Goal: Task Accomplishment & Management: Use online tool/utility

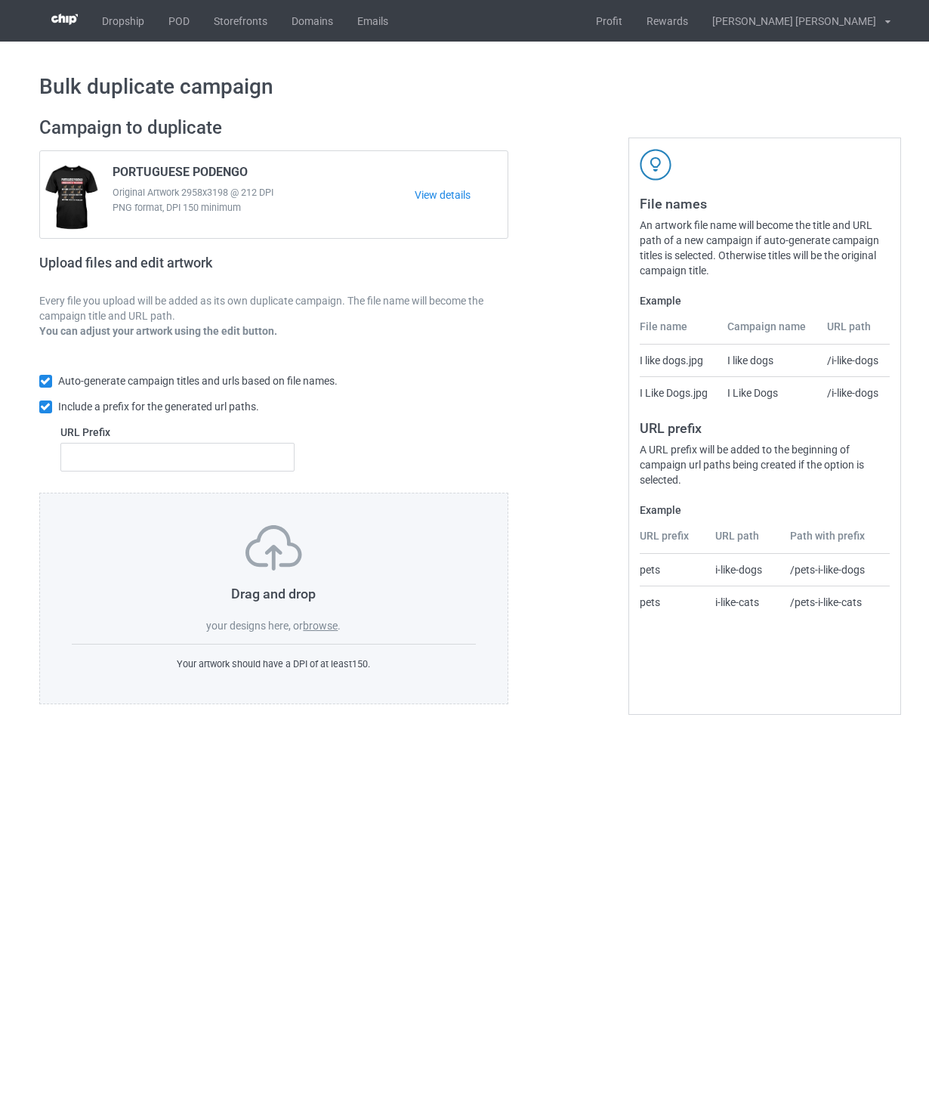
click at [323, 629] on label "browse" at bounding box center [320, 626] width 35 height 12
click at [0, 0] on input "browse" at bounding box center [0, 0] width 0 height 0
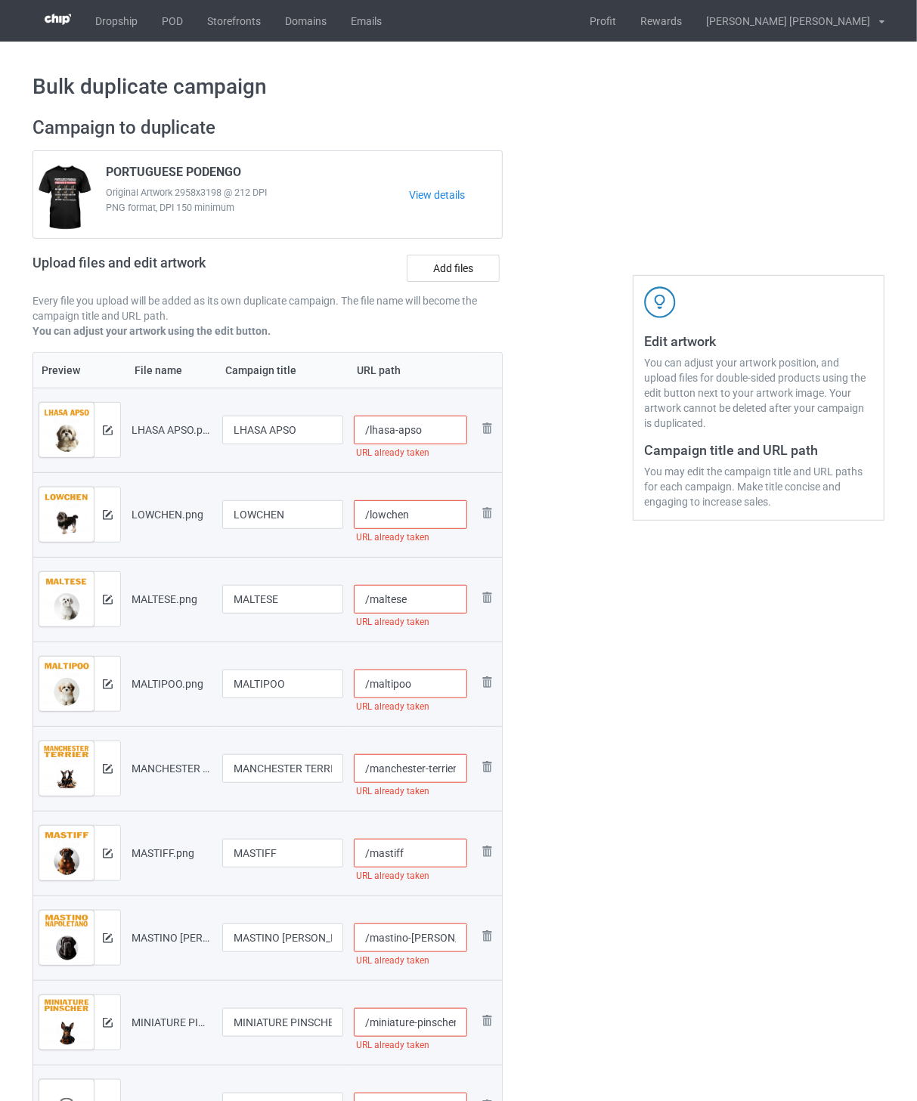
click at [436, 437] on input "/lhasa-apso" at bounding box center [411, 430] width 114 height 29
drag, startPoint x: 449, startPoint y: 428, endPoint x: 418, endPoint y: 431, distance: 31.1
click at [418, 431] on input "/lhasa-apso-rul2" at bounding box center [411, 430] width 114 height 29
type input "/lhasa-apso-rul2"
click at [438, 518] on input "/lowchen" at bounding box center [411, 514] width 114 height 29
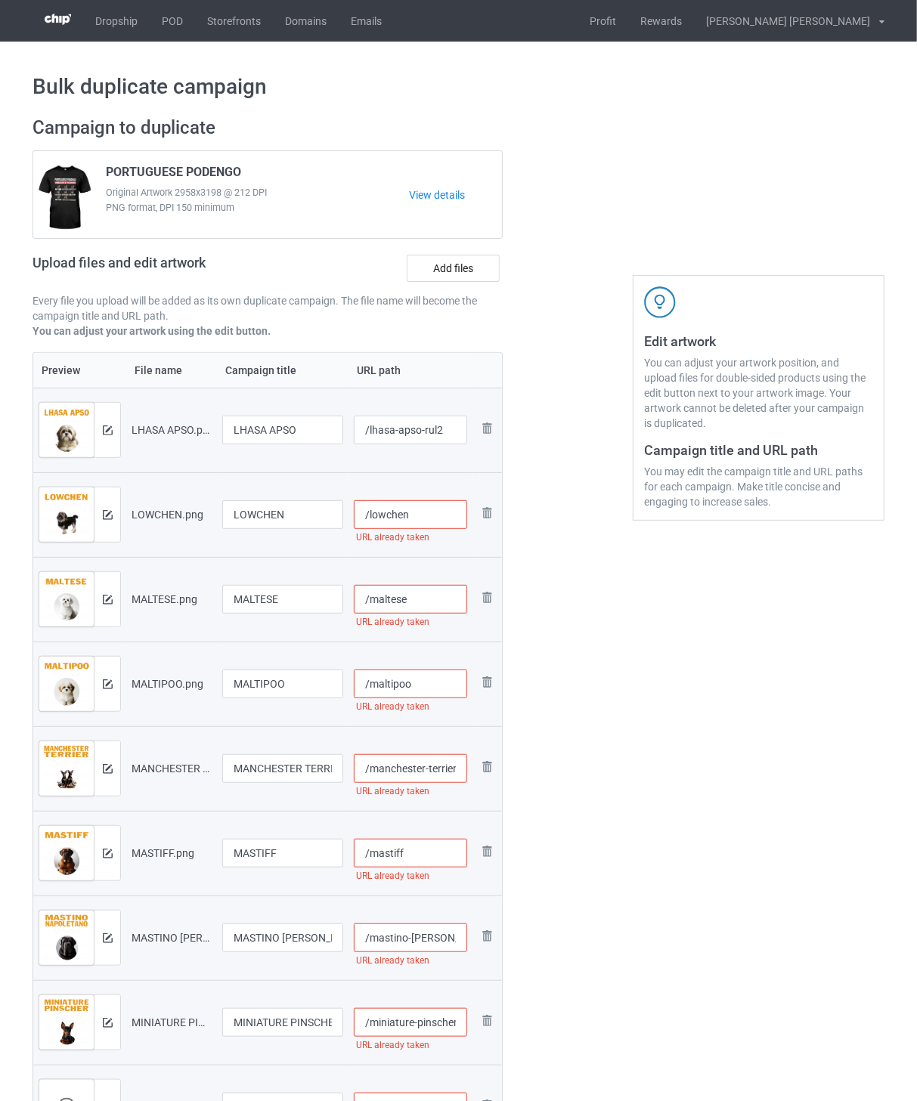
paste input "-rul2"
type input "/lowchen-rul2"
click at [431, 602] on input "/maltese" at bounding box center [411, 599] width 114 height 29
paste input "-rul2"
type input "/maltese-rul2"
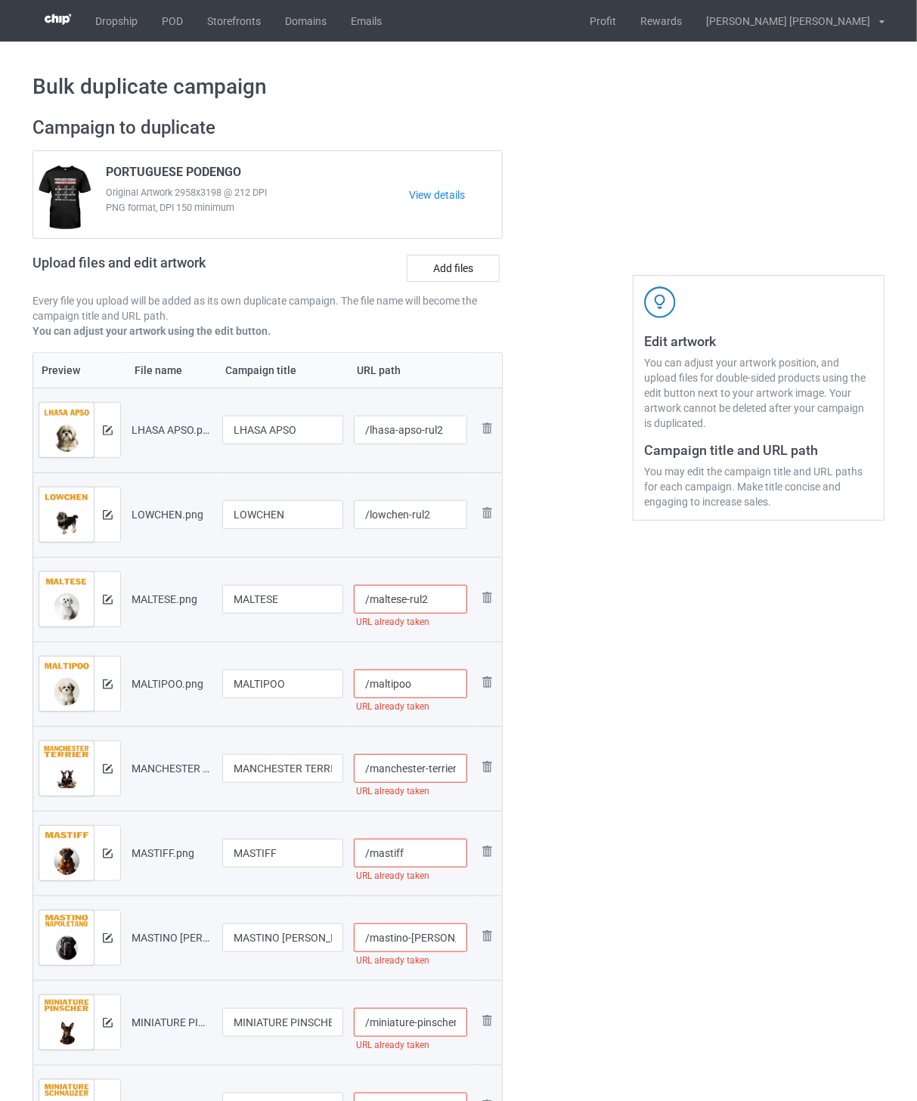
click at [425, 673] on input "/maltipoo" at bounding box center [411, 684] width 114 height 29
paste input "-rul2"
type input "/maltipoo-rul2"
click at [419, 766] on input "/manchester-terrier" at bounding box center [411, 768] width 114 height 29
paste input "-rul2"
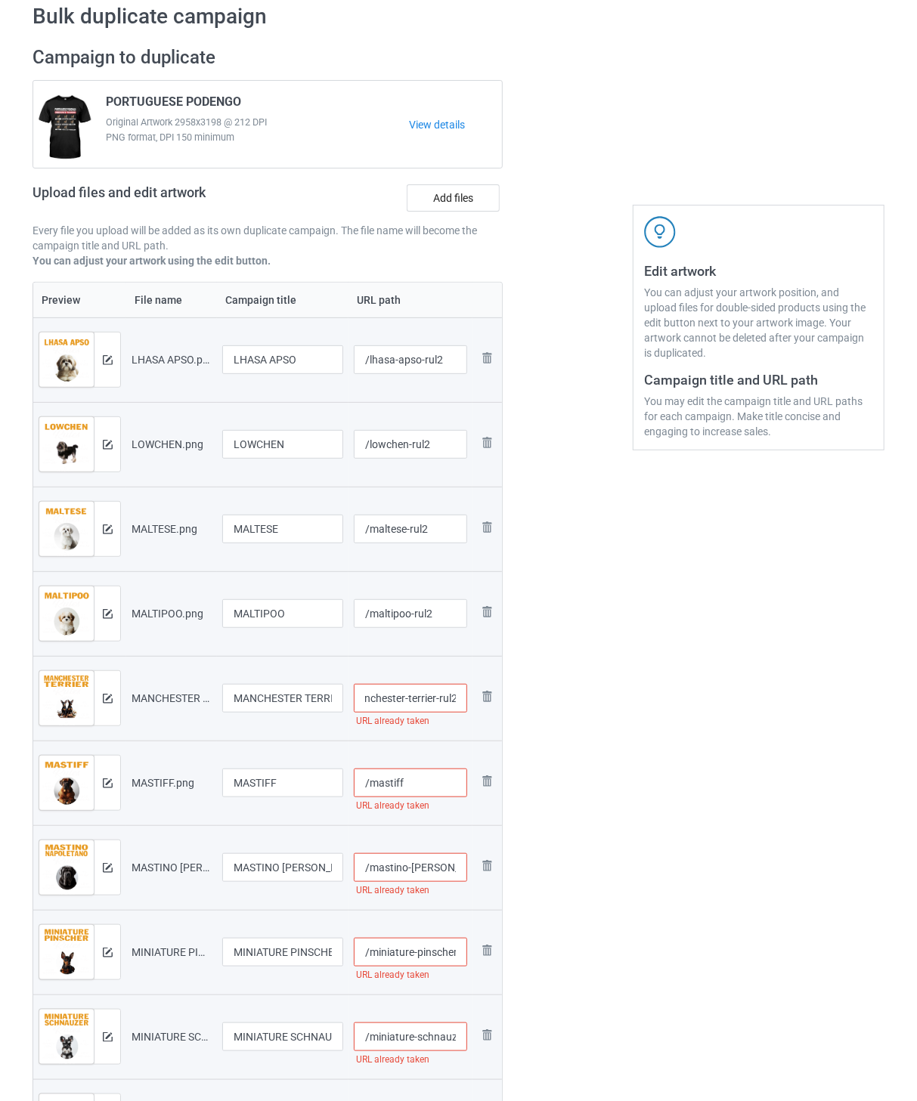
scroll to position [168, 0]
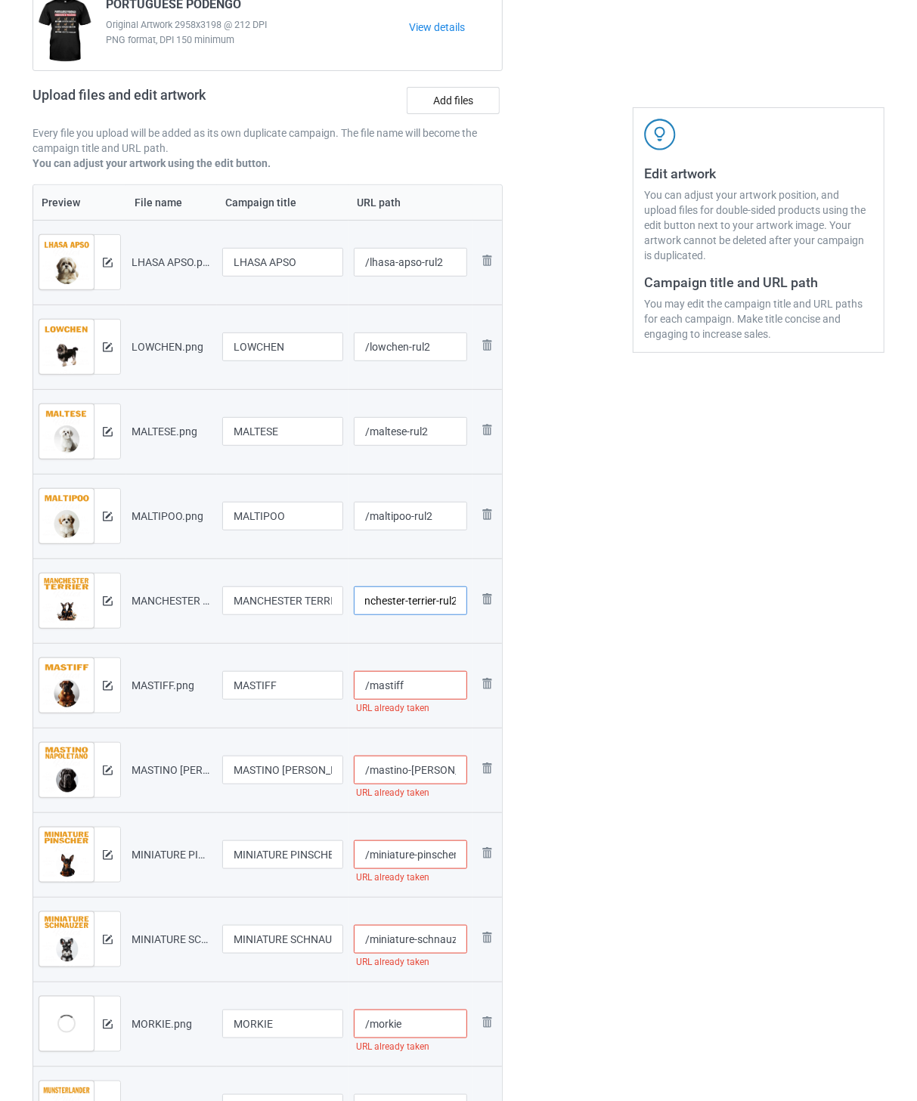
type input "/manchester-terrier-rul2"
click at [425, 689] on input "/mastiff" at bounding box center [411, 685] width 114 height 29
paste input "-rul2"
type input "/mastiff-rul2"
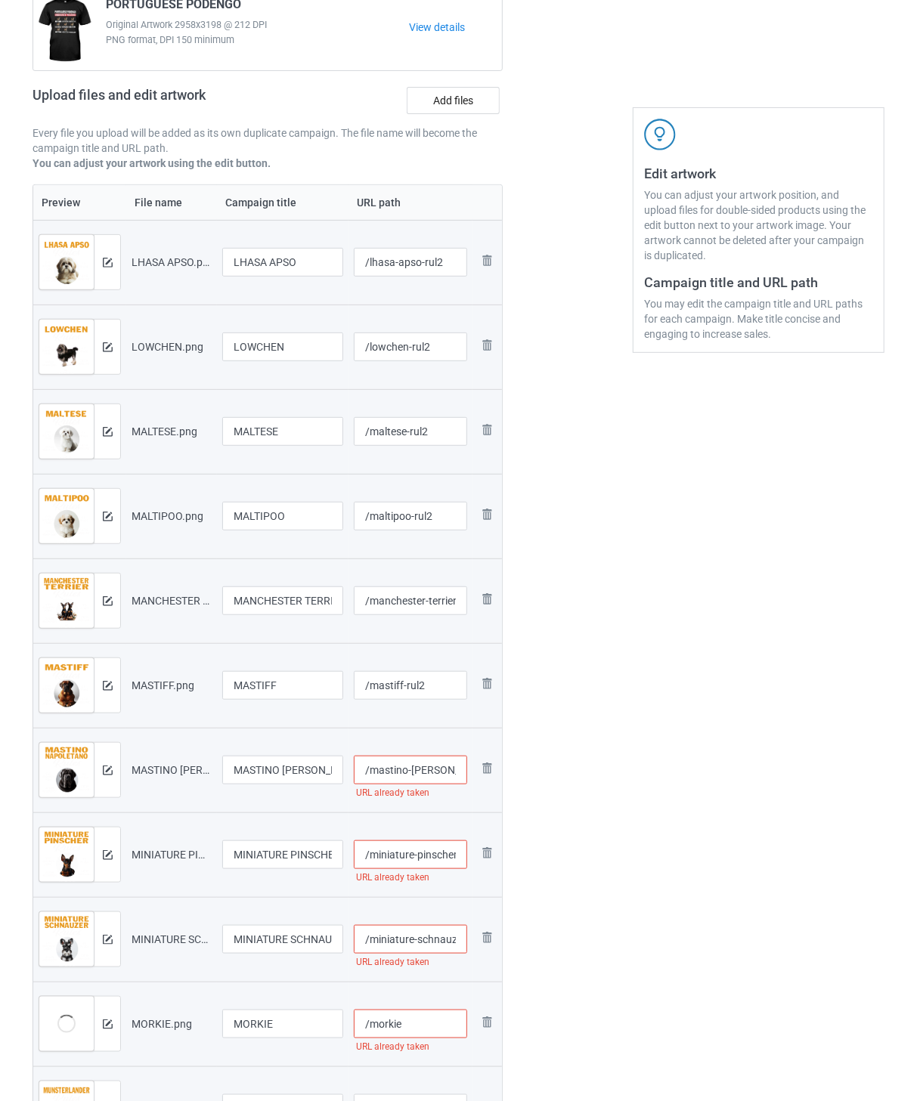
click at [423, 769] on input "/mastino-[PERSON_NAME]" at bounding box center [411, 770] width 114 height 29
paste input "-rul2"
type input "/mastino-[PERSON_NAME]-rul2"
click at [425, 857] on input "/miniature-pinscher" at bounding box center [411, 854] width 114 height 29
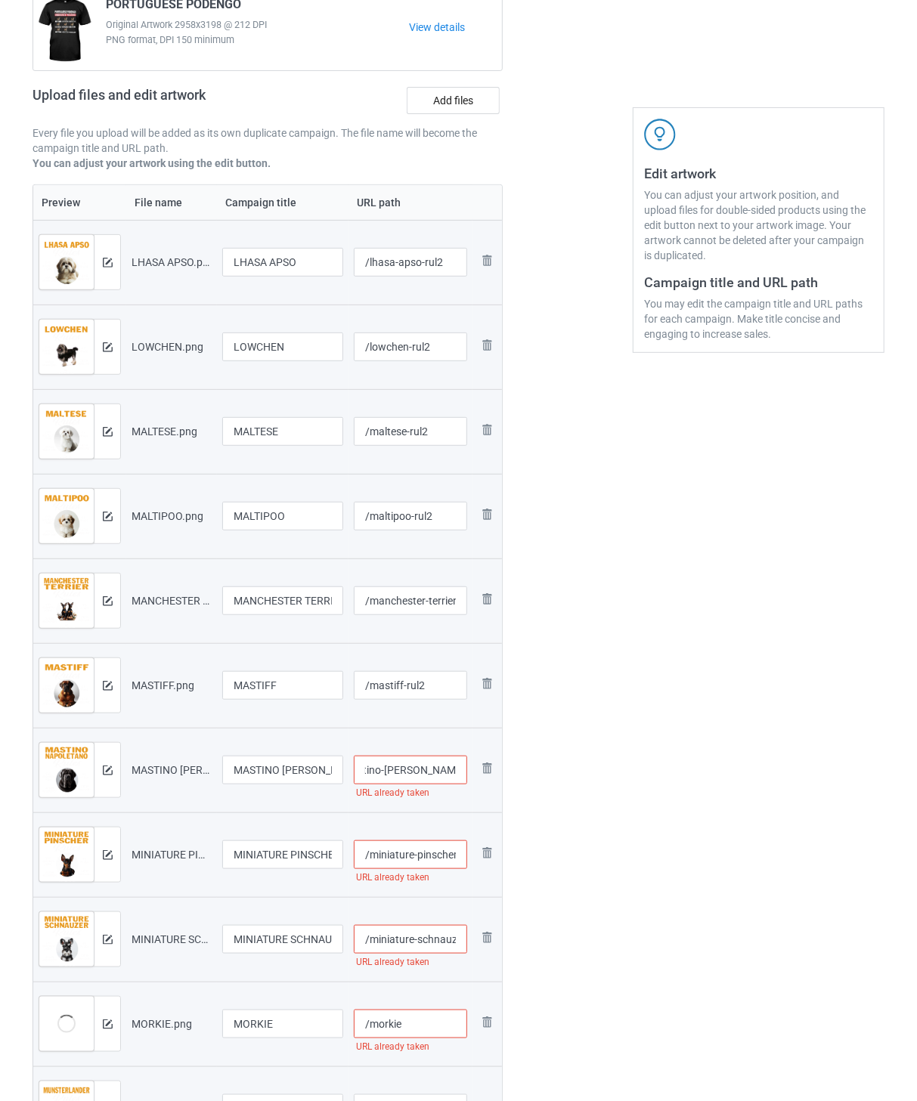
scroll to position [0, 0]
paste input "-rul2"
type input "/miniature-pinscher-rul2"
click at [422, 942] on input "/miniature-schnauzer" at bounding box center [411, 939] width 114 height 29
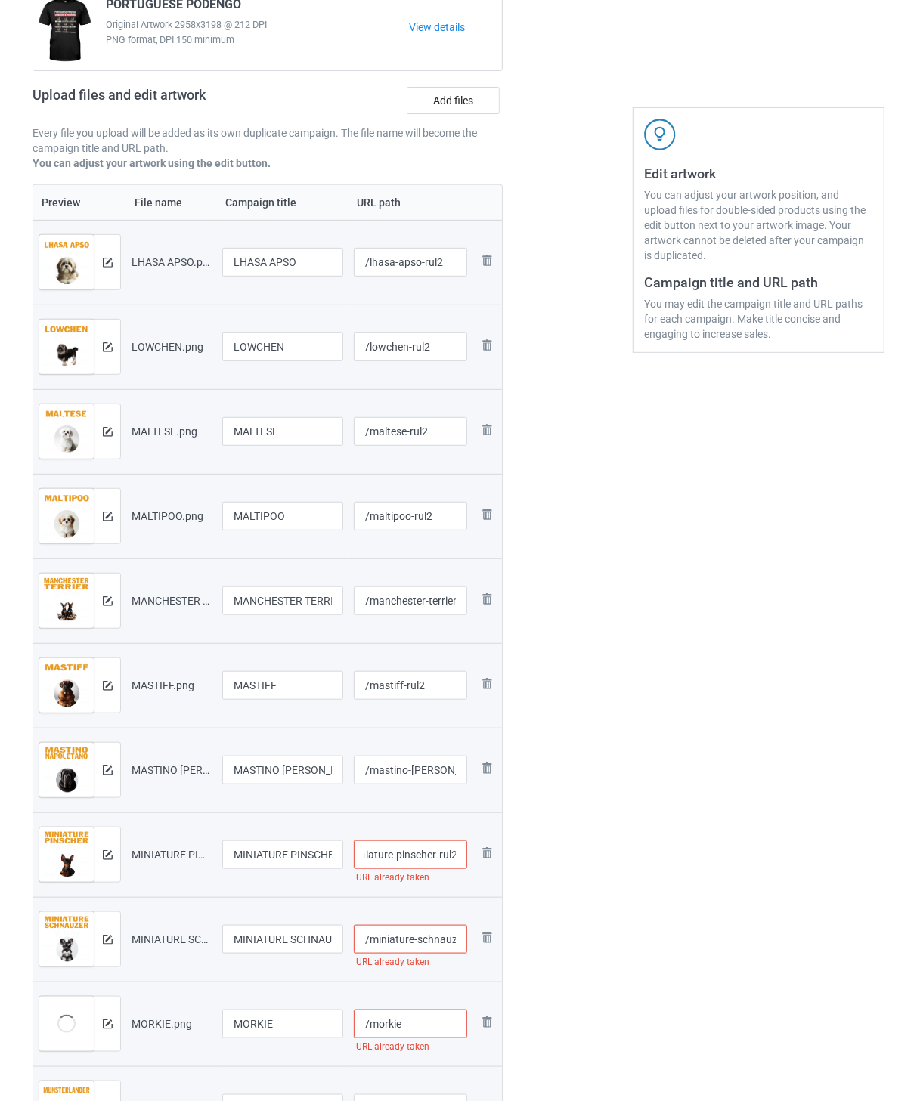
scroll to position [0, 0]
paste input "-rul2"
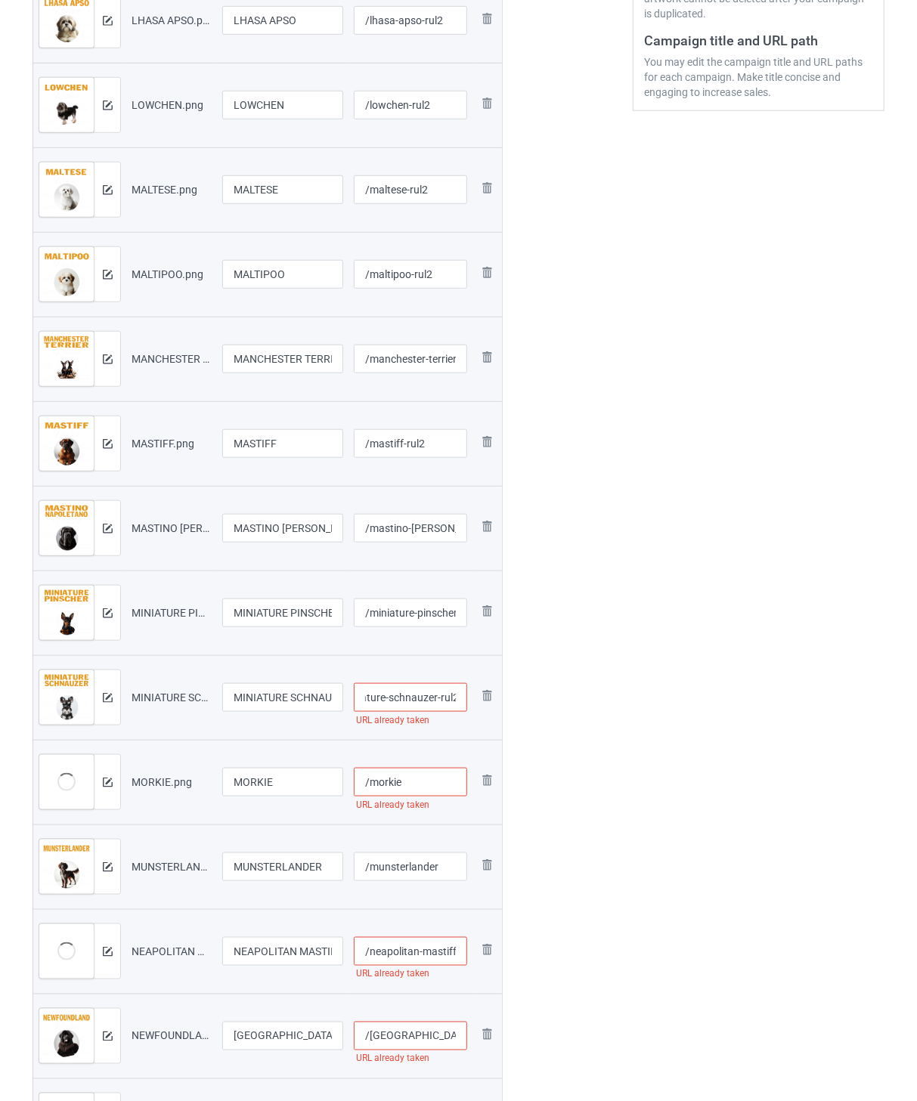
scroll to position [419, 0]
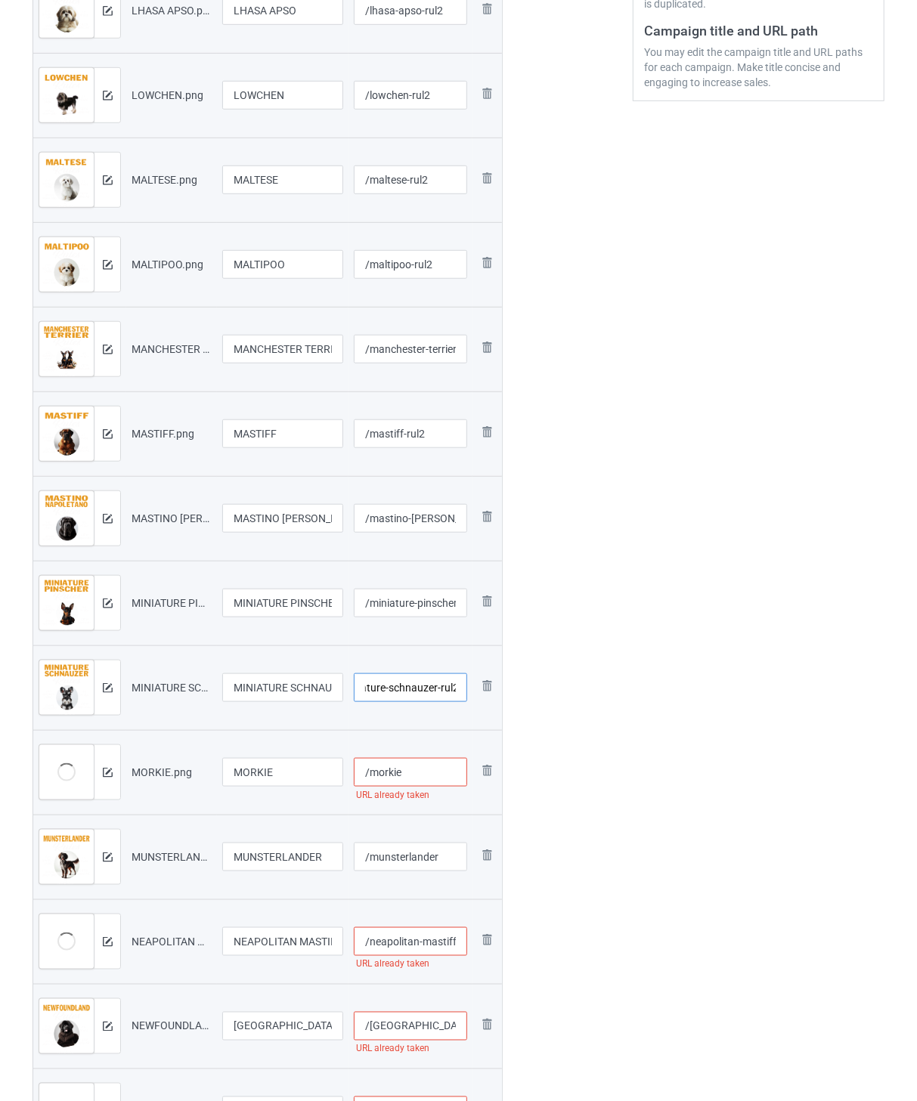
type input "/miniature-schnauzer-rul2"
click at [419, 775] on input "/morkie" at bounding box center [411, 772] width 114 height 29
paste input "-rul2"
type input "/morkie-rul2"
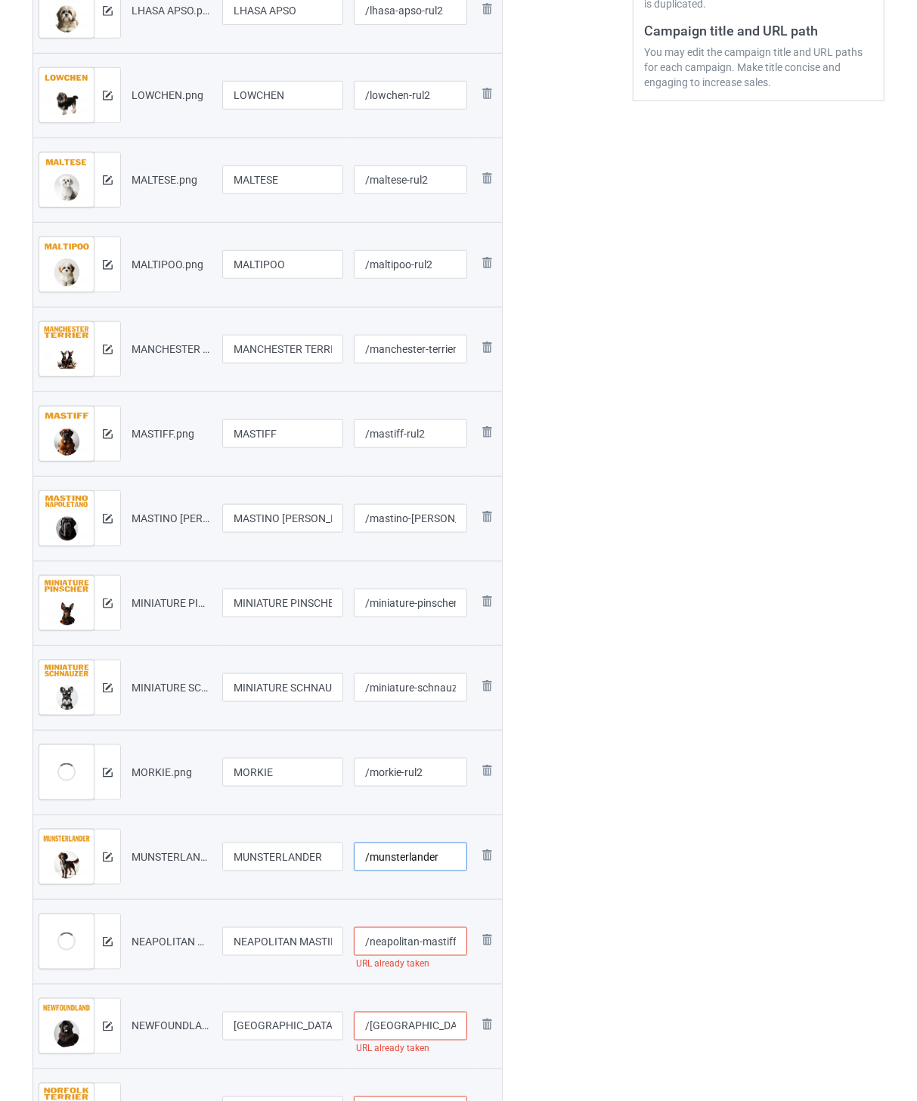
click at [450, 851] on input "/munsterlander" at bounding box center [411, 857] width 114 height 29
paste input "-rul2"
type input "/munsterlander-rul2"
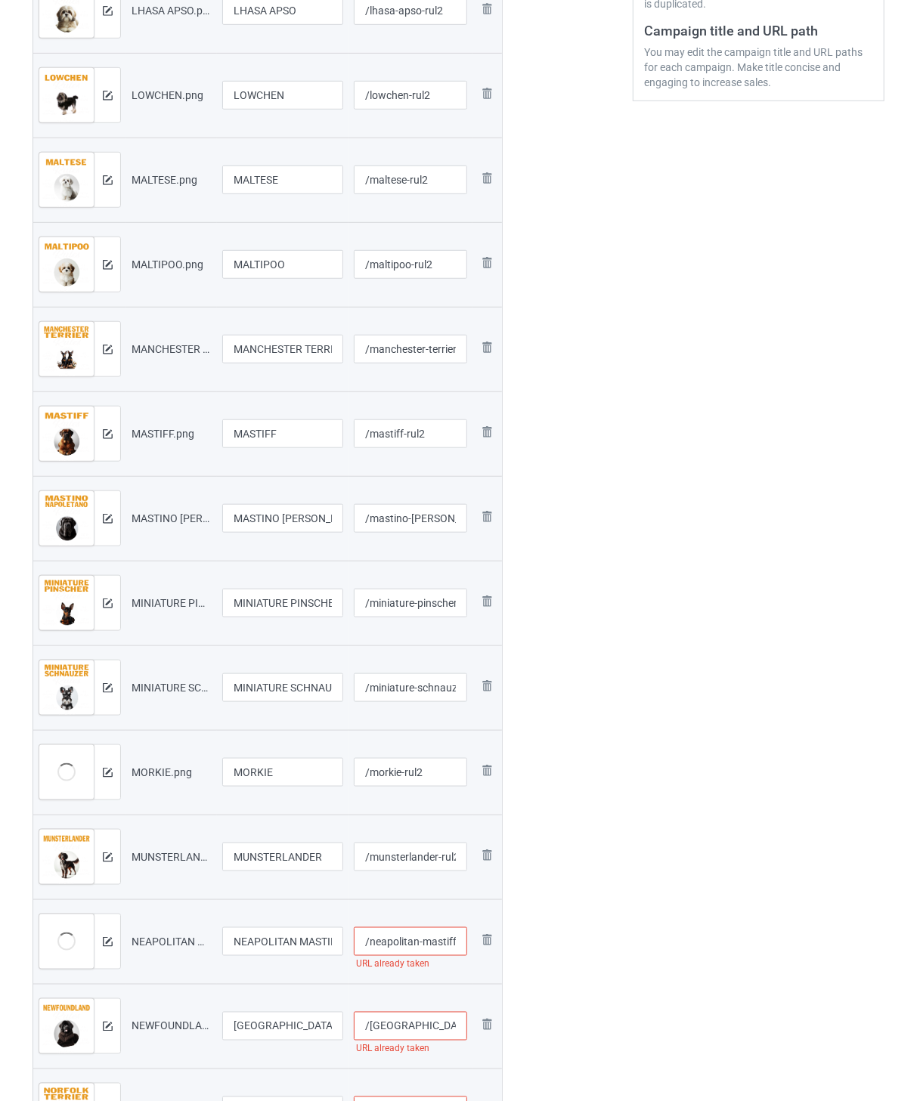
click at [418, 937] on input "/neapolitan-mastiff" at bounding box center [411, 941] width 114 height 29
paste input "-rul2"
type input "/neapolitan-mastiff-rul2"
click at [441, 1028] on input "/[GEOGRAPHIC_DATA]" at bounding box center [411, 1026] width 114 height 29
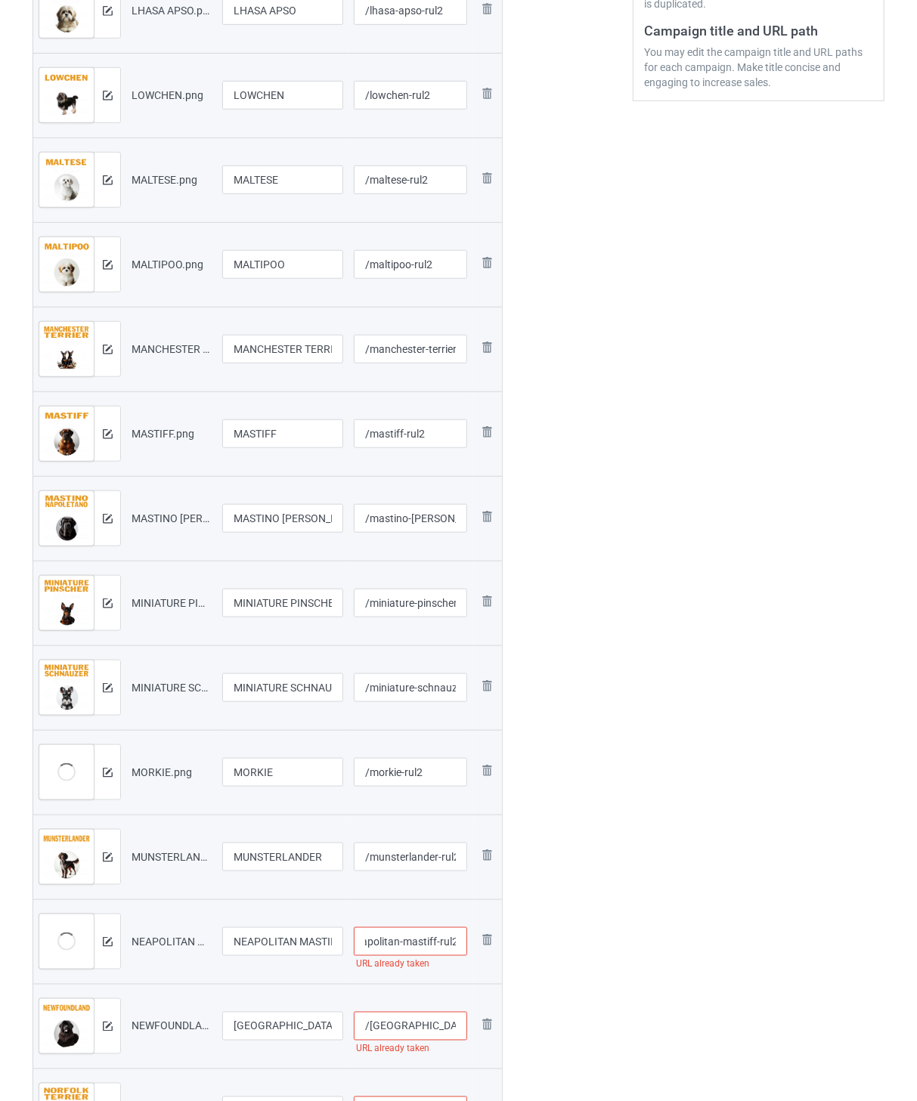
scroll to position [0, 0]
paste input "-rul2"
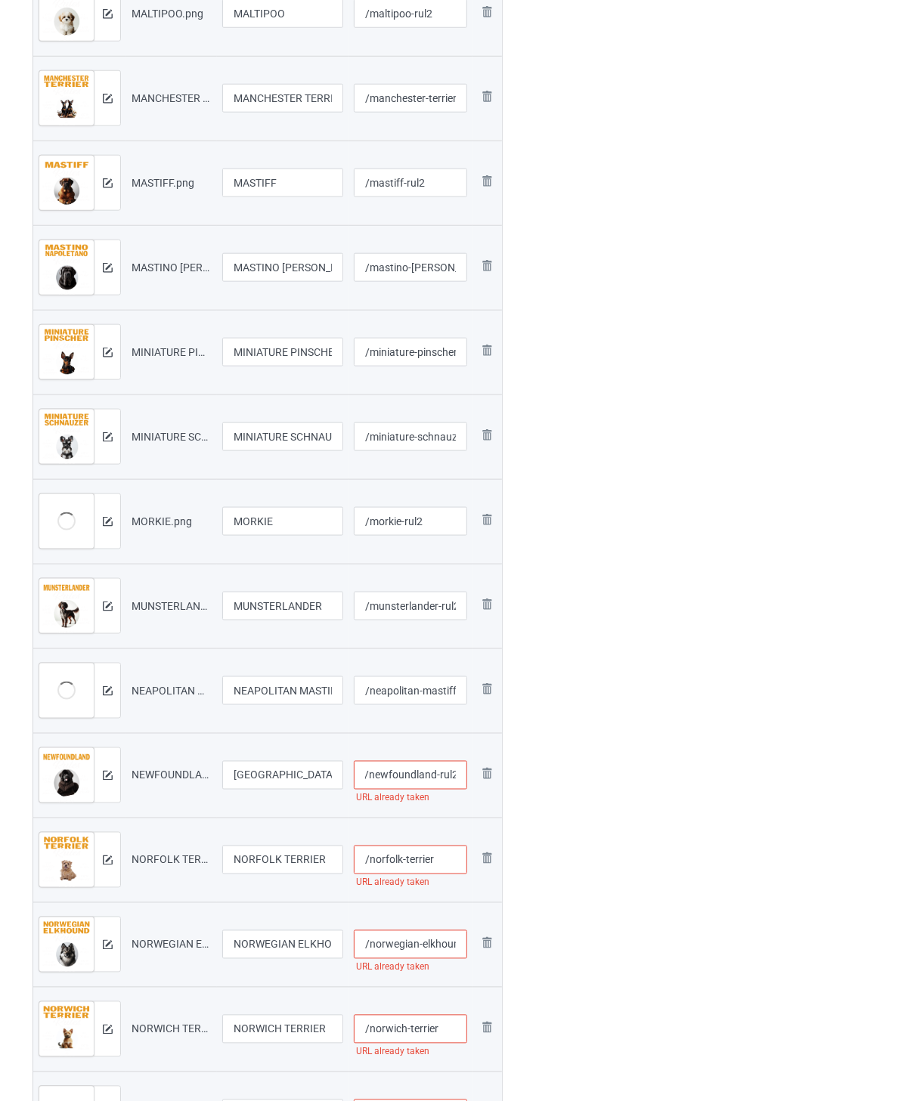
scroll to position [756, 0]
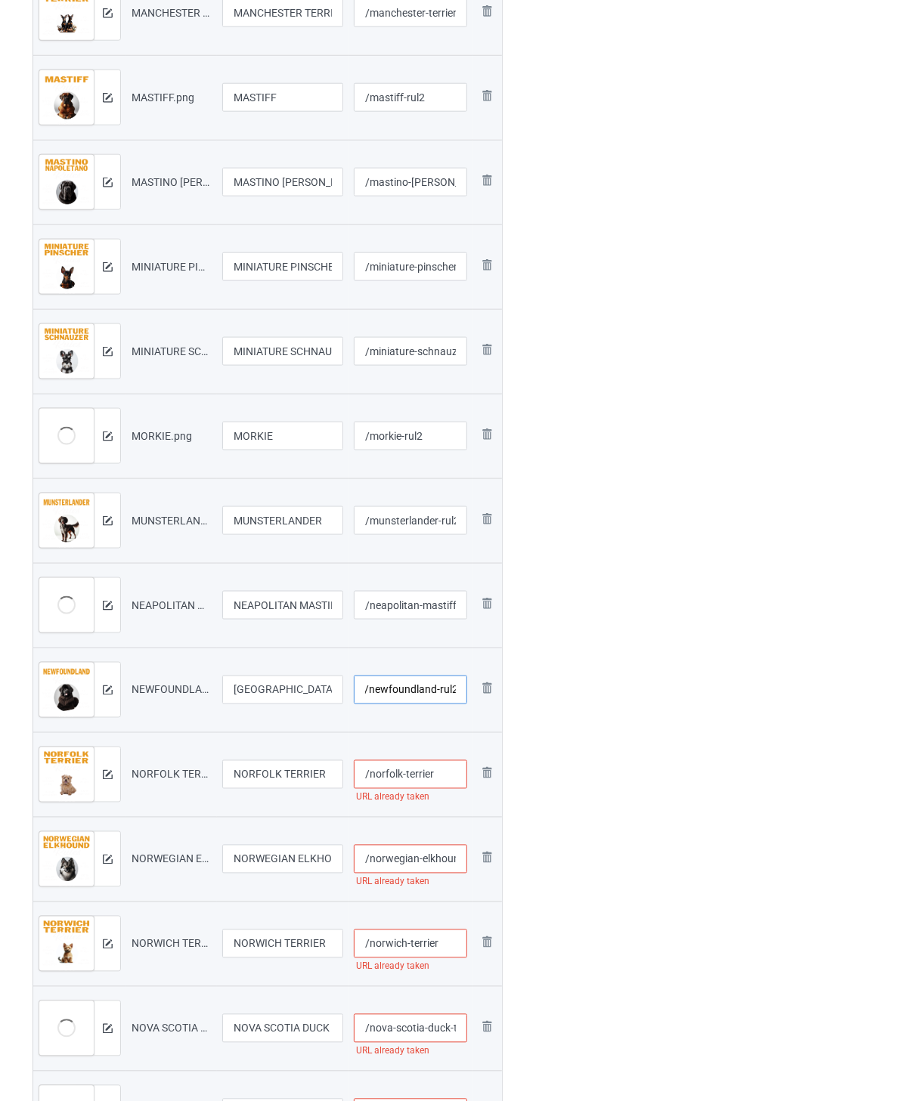
type input "/newfoundland-rul2"
click at [443, 777] on input "/norfolk-terrier" at bounding box center [411, 774] width 114 height 29
paste input "-rul2"
type input "/norfolk-terrier-rul2"
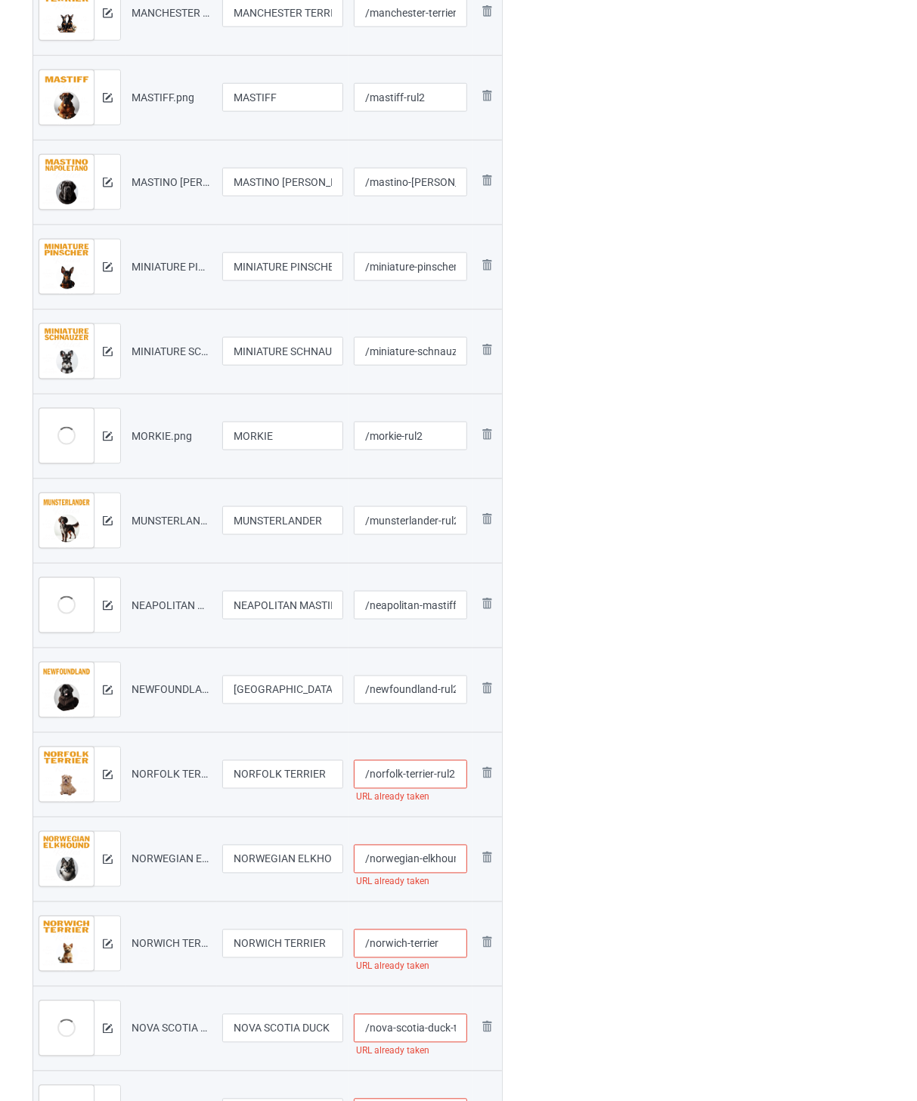
click at [423, 852] on input "/norwegian-elkhound" at bounding box center [411, 859] width 114 height 29
paste input "-rul2"
type input "/norwegian-elkhound-rul2"
click at [441, 939] on input "/norwich-terrier" at bounding box center [411, 943] width 114 height 29
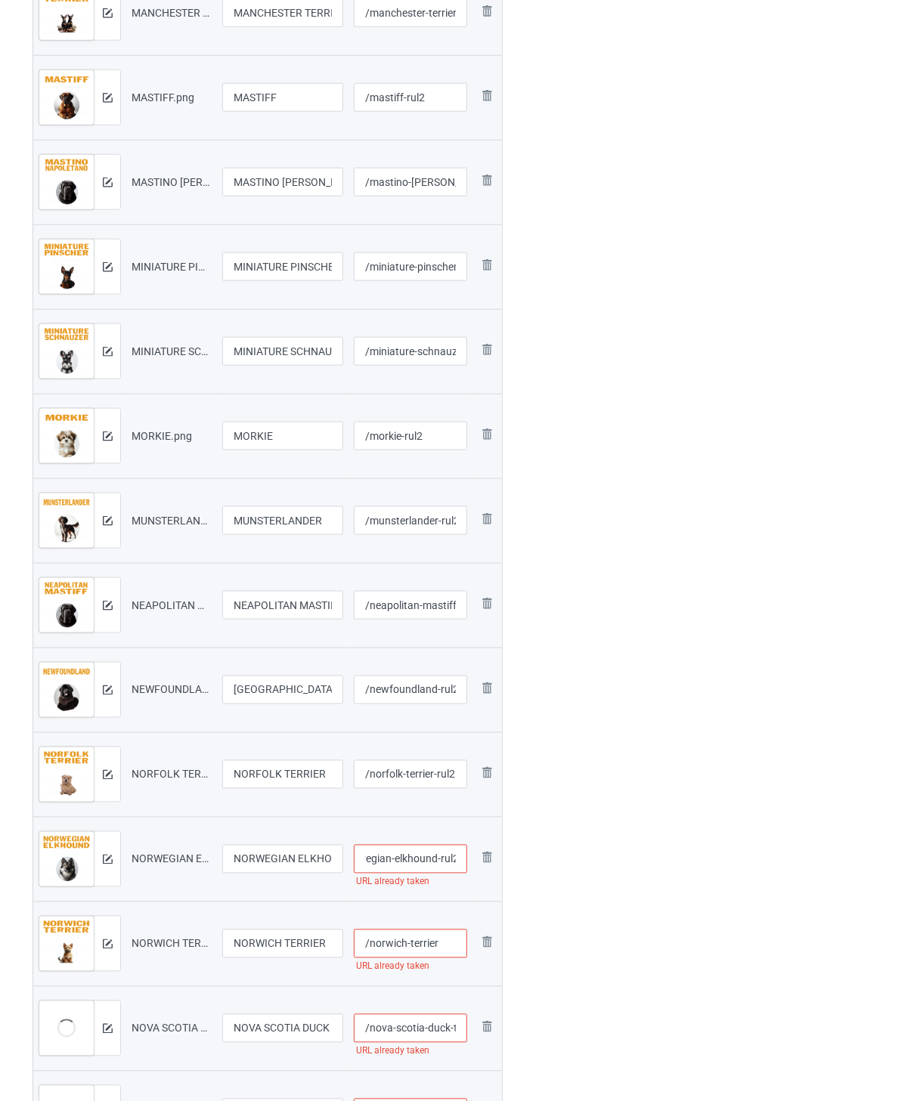
scroll to position [0, 0]
paste input "-rul2"
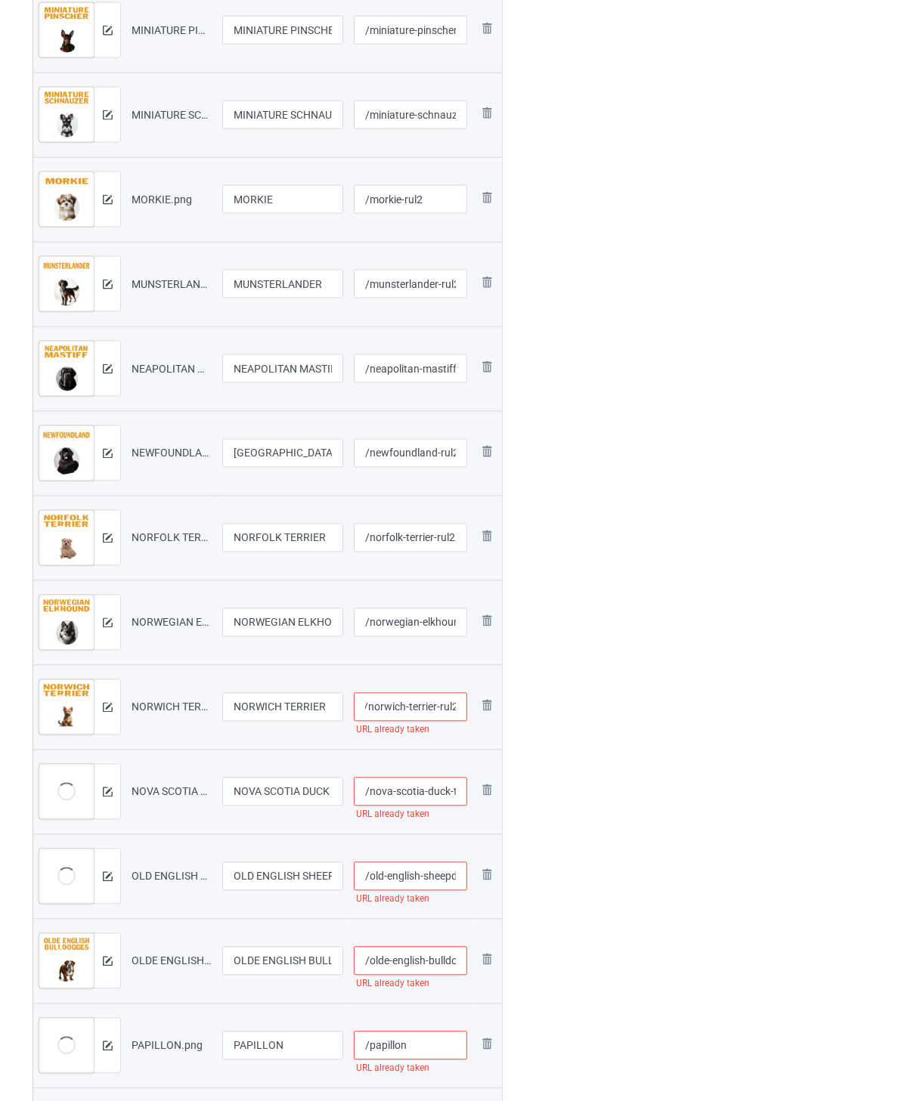
scroll to position [1091, 0]
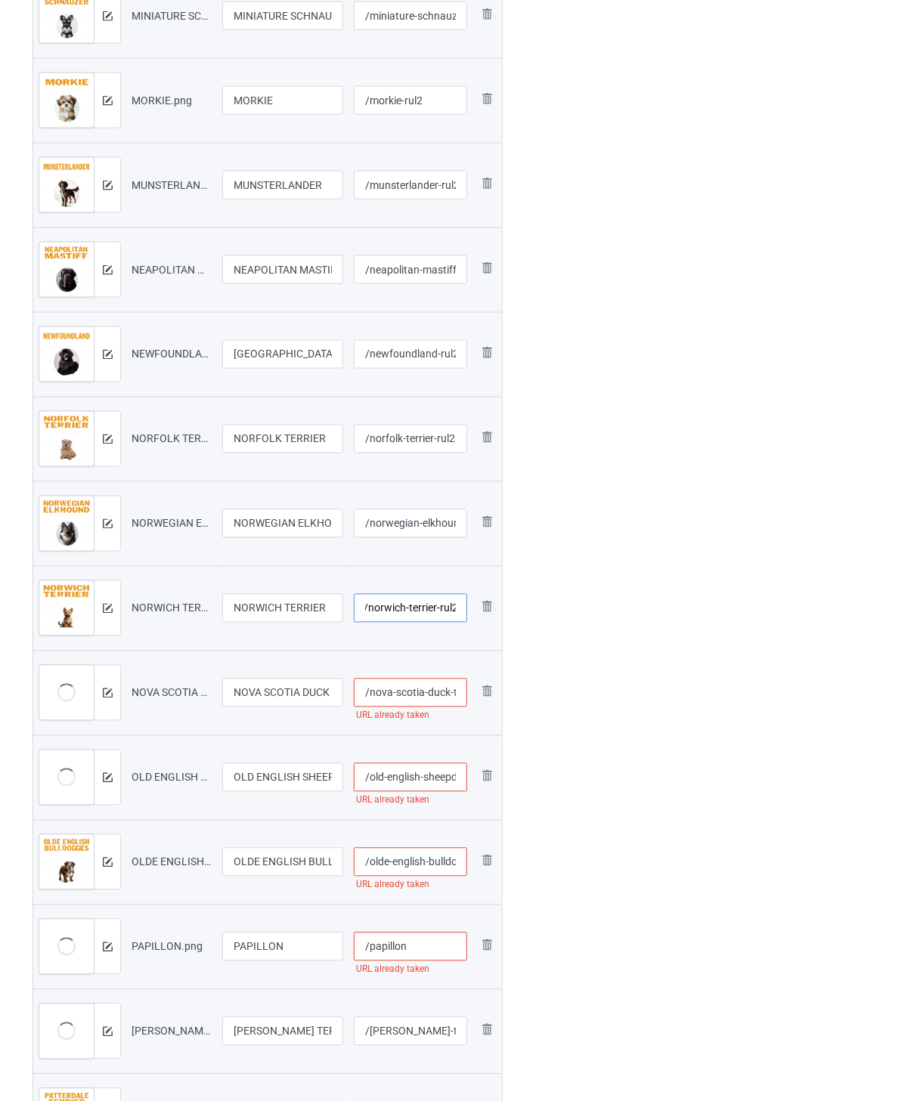
type input "/norwich-terrier-rul2"
click at [414, 690] on input "/nova-scotia-duck-tolling-retriever" at bounding box center [411, 693] width 114 height 29
paste input "-rul2"
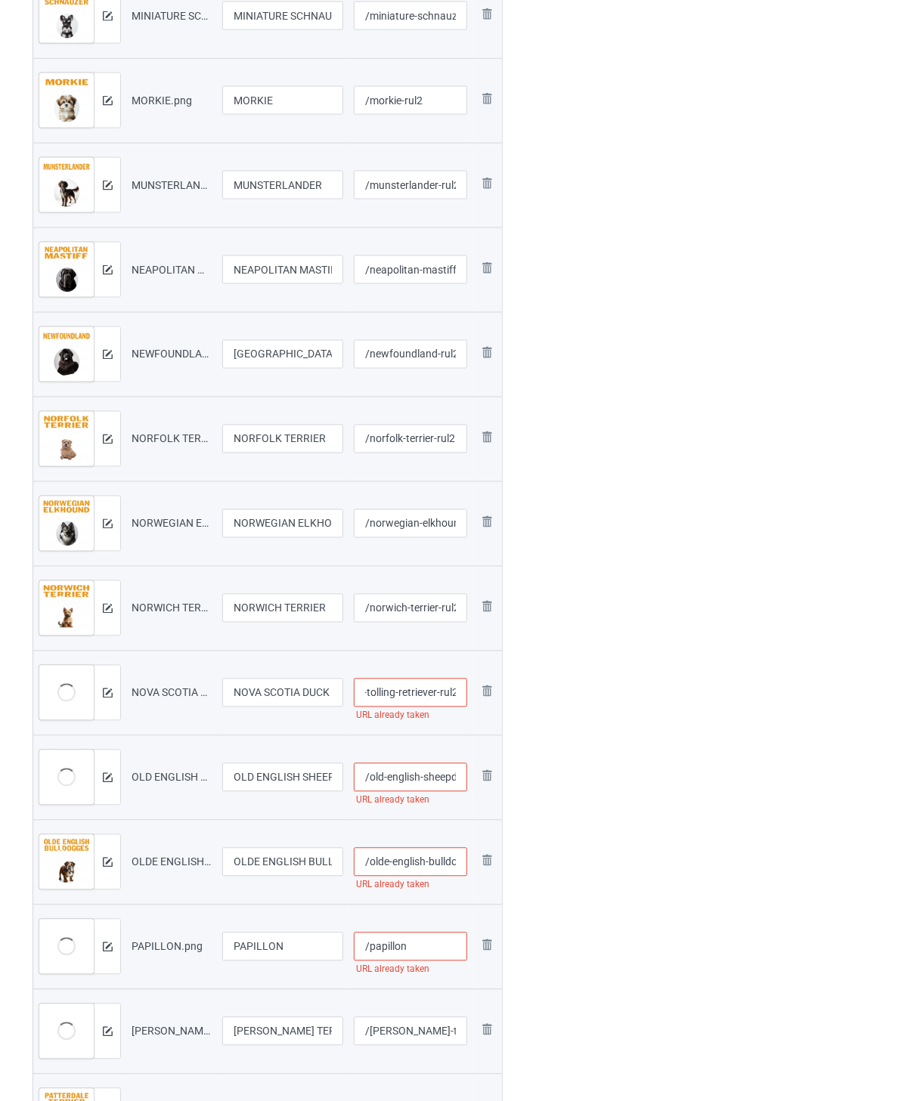
type input "/nova-scotia-duck-tolling-retriever-rul2"
click at [419, 781] on input "/old-english-sheepdog" at bounding box center [411, 777] width 114 height 29
paste input "-rul2"
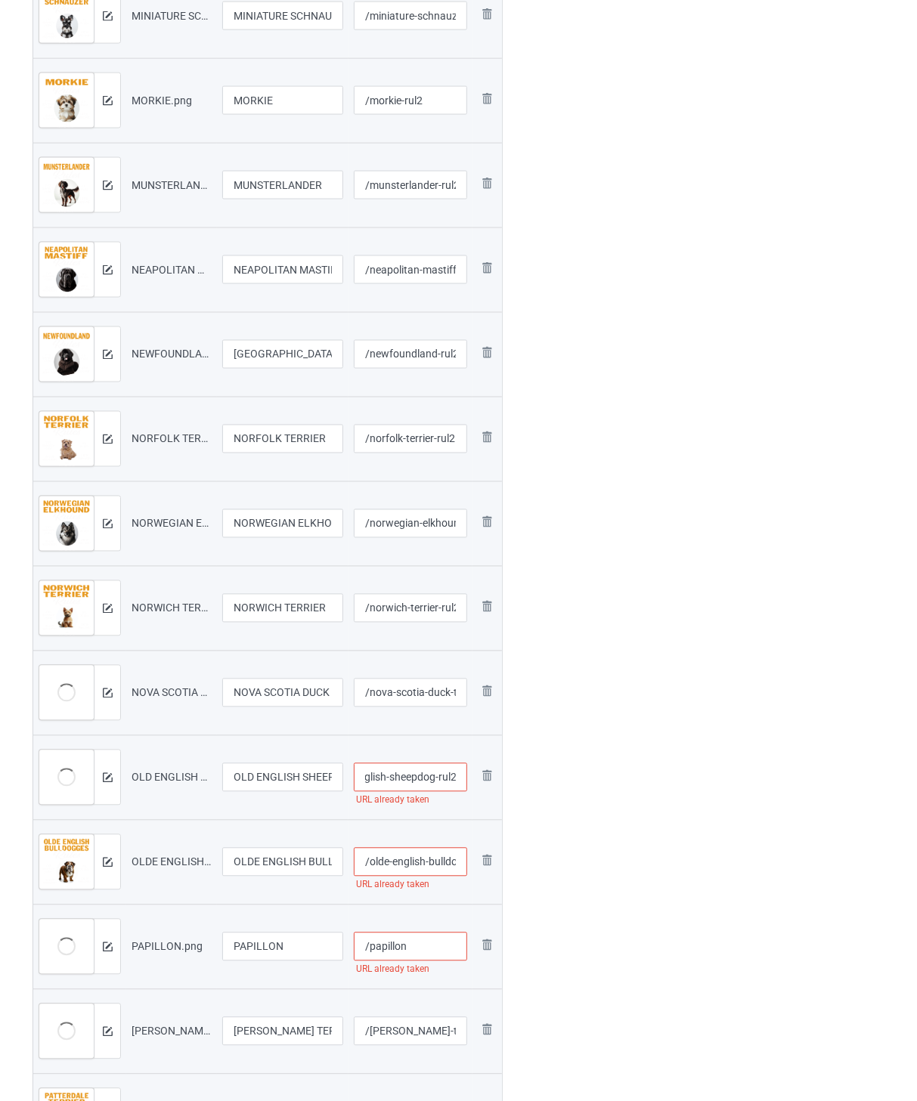
type input "/old-english-sheepdog-rul2"
click at [417, 864] on input "/olde-english-bulldogges" at bounding box center [411, 862] width 114 height 29
paste input "-rul2"
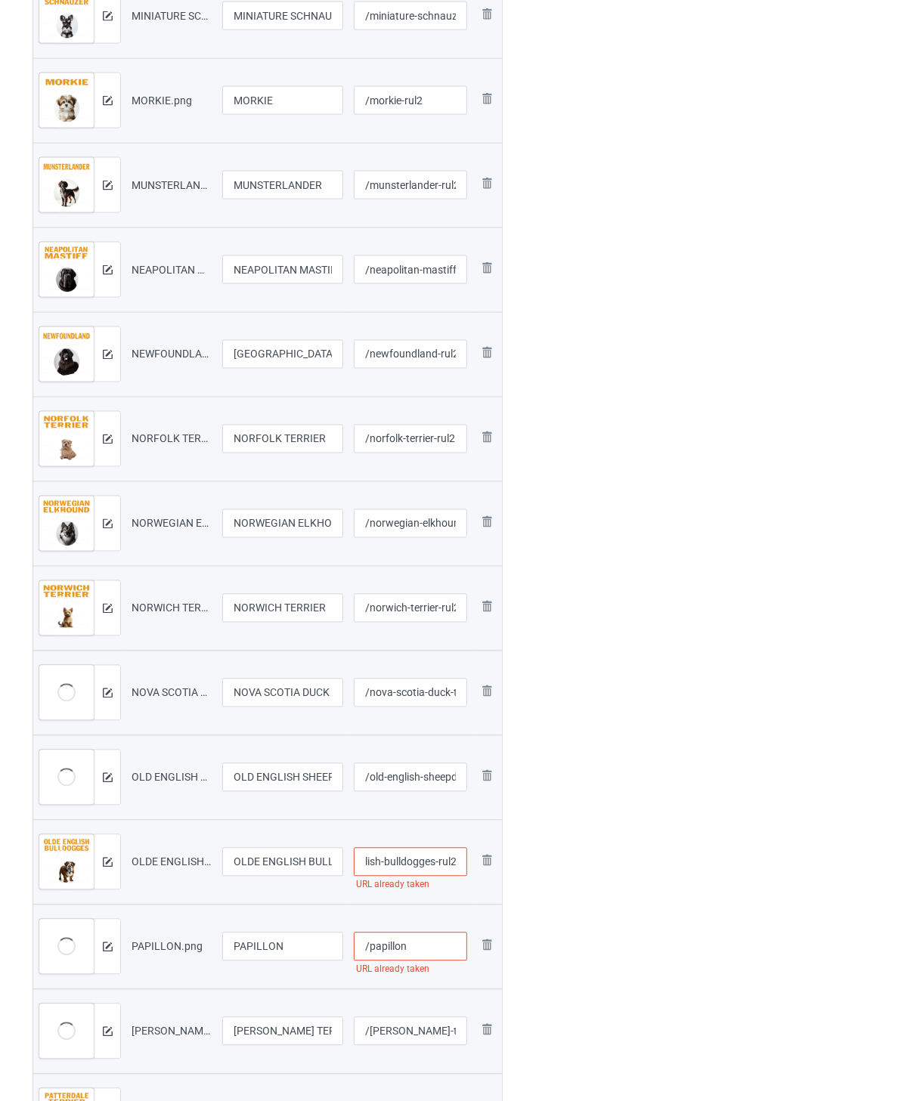
type input "/olde-english-bulldogges-rul2"
click at [425, 939] on input "/papillon" at bounding box center [411, 946] width 114 height 29
paste input "-rul2"
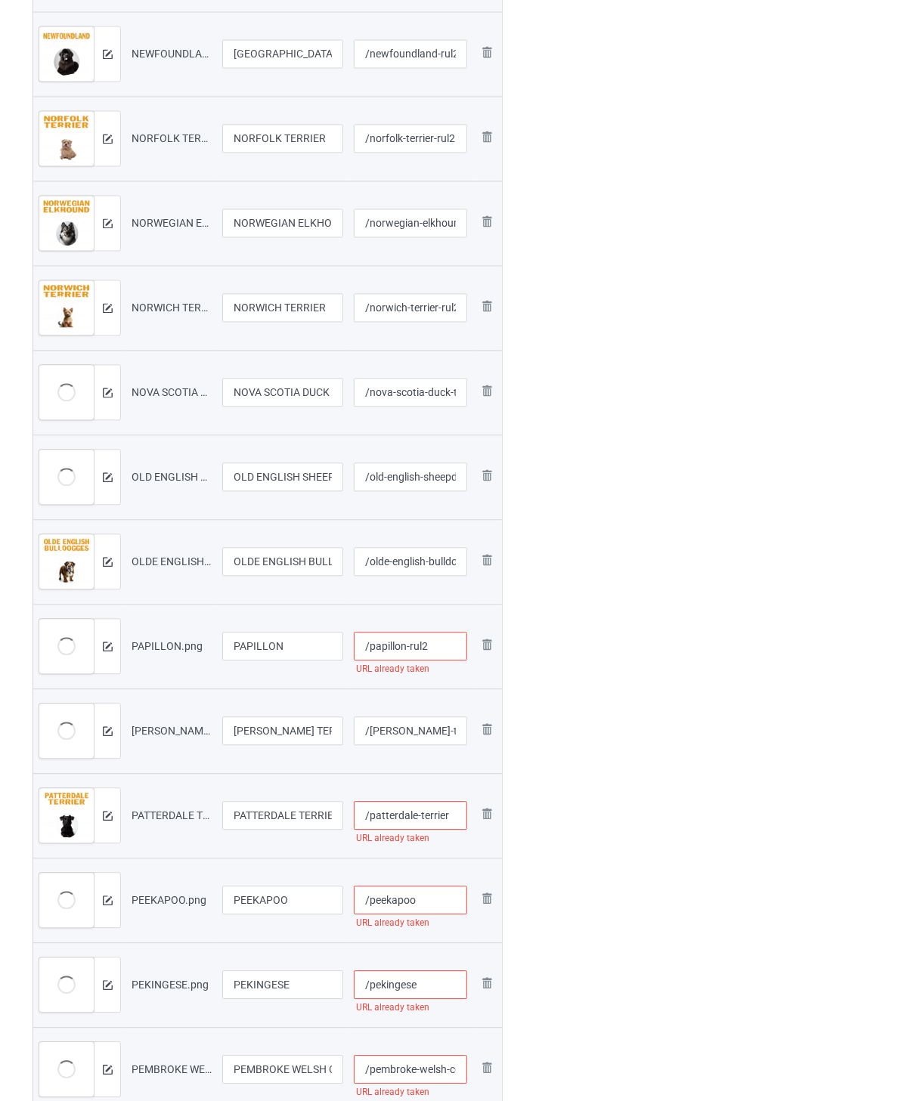
scroll to position [1427, 0]
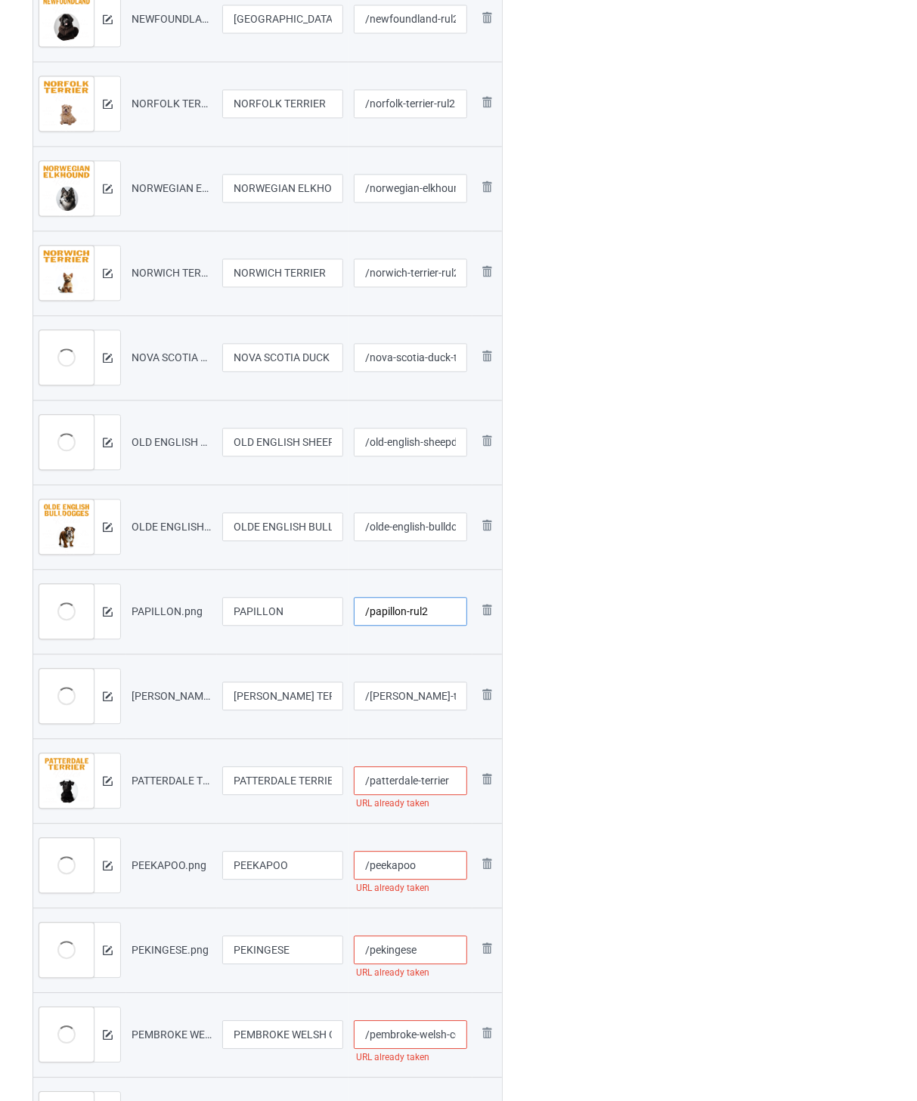
type input "/papillon-rul2"
click at [418, 688] on input "/[PERSON_NAME]-terrier" at bounding box center [411, 696] width 114 height 29
paste input "-rul2"
type input "/[PERSON_NAME]-terrier-rul2"
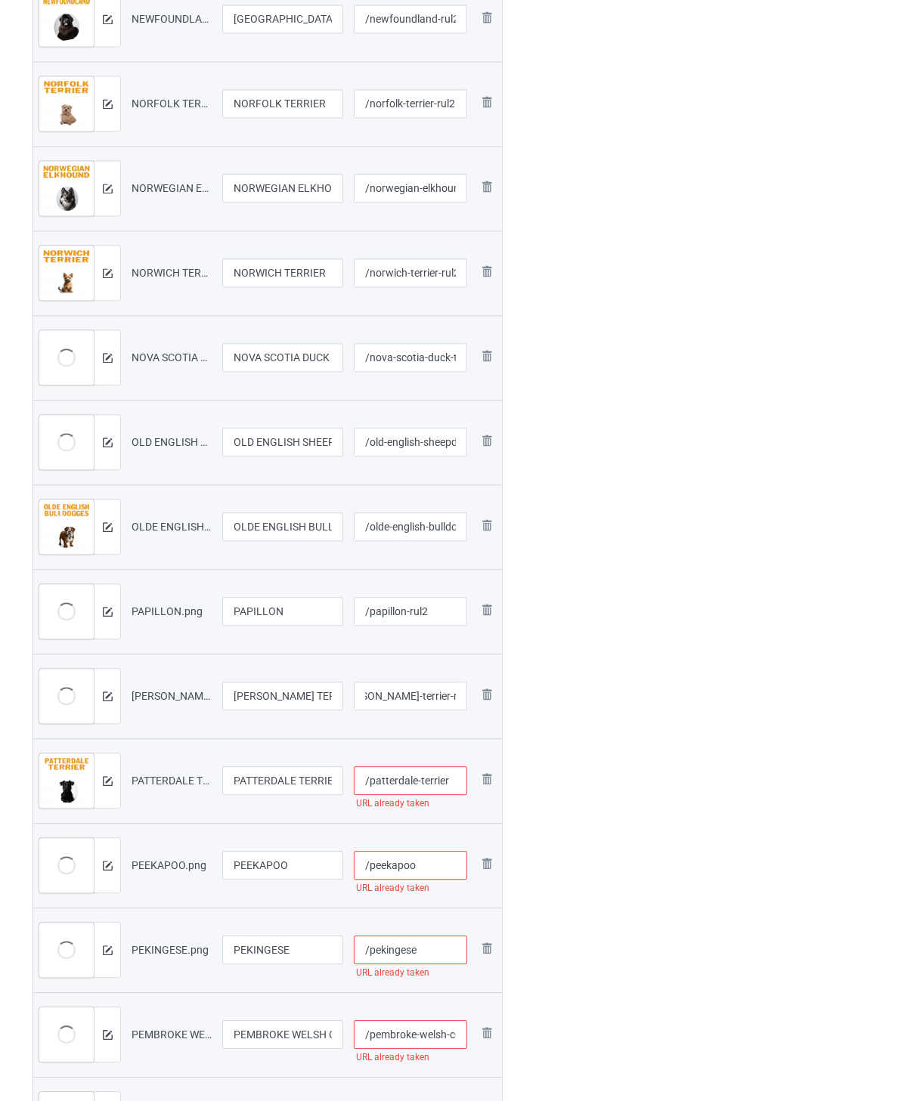
click at [456, 779] on input "/patterdale-terrier" at bounding box center [411, 780] width 114 height 29
paste input "-rul2"
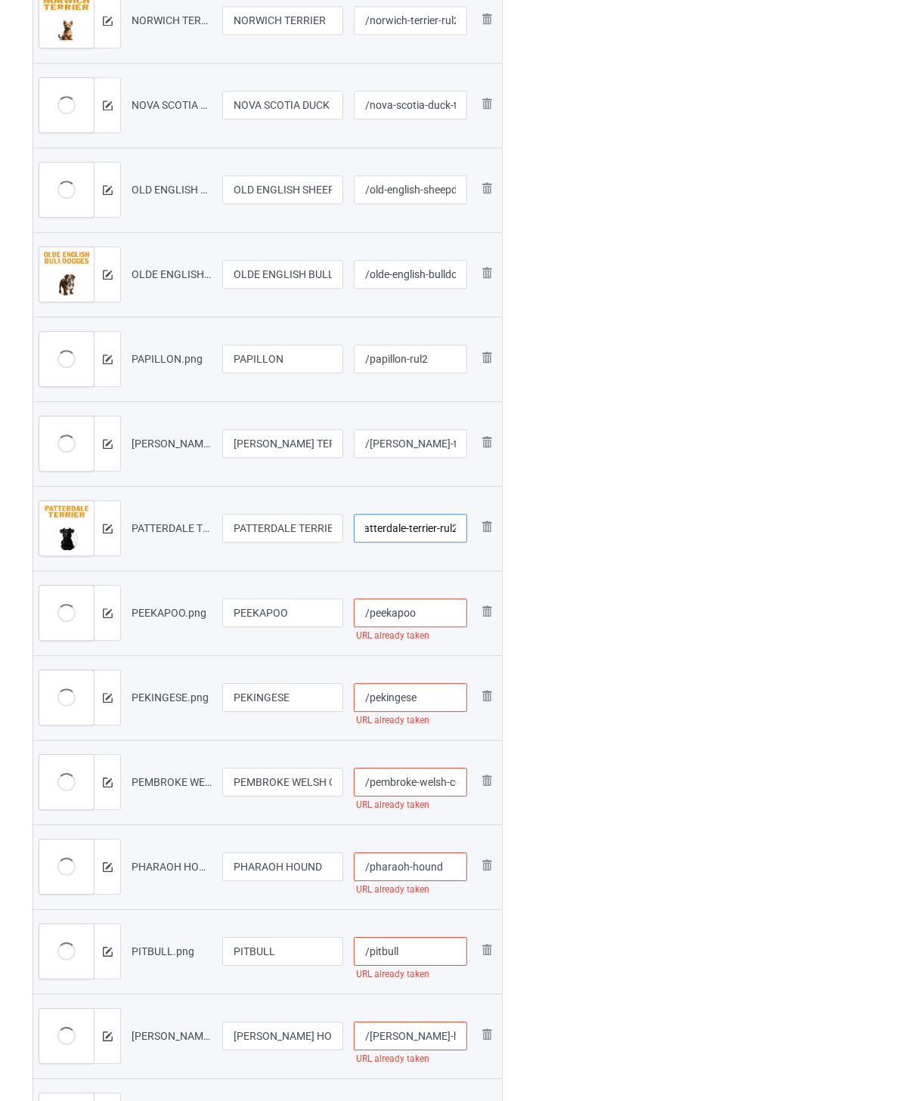
type input "/patterdale-terrier-rul2"
click at [435, 622] on input "/peekapoo" at bounding box center [411, 612] width 114 height 29
paste input "-rul2"
type input "/peekapoo-rul2"
click at [440, 697] on input "/pekingese" at bounding box center [411, 697] width 114 height 29
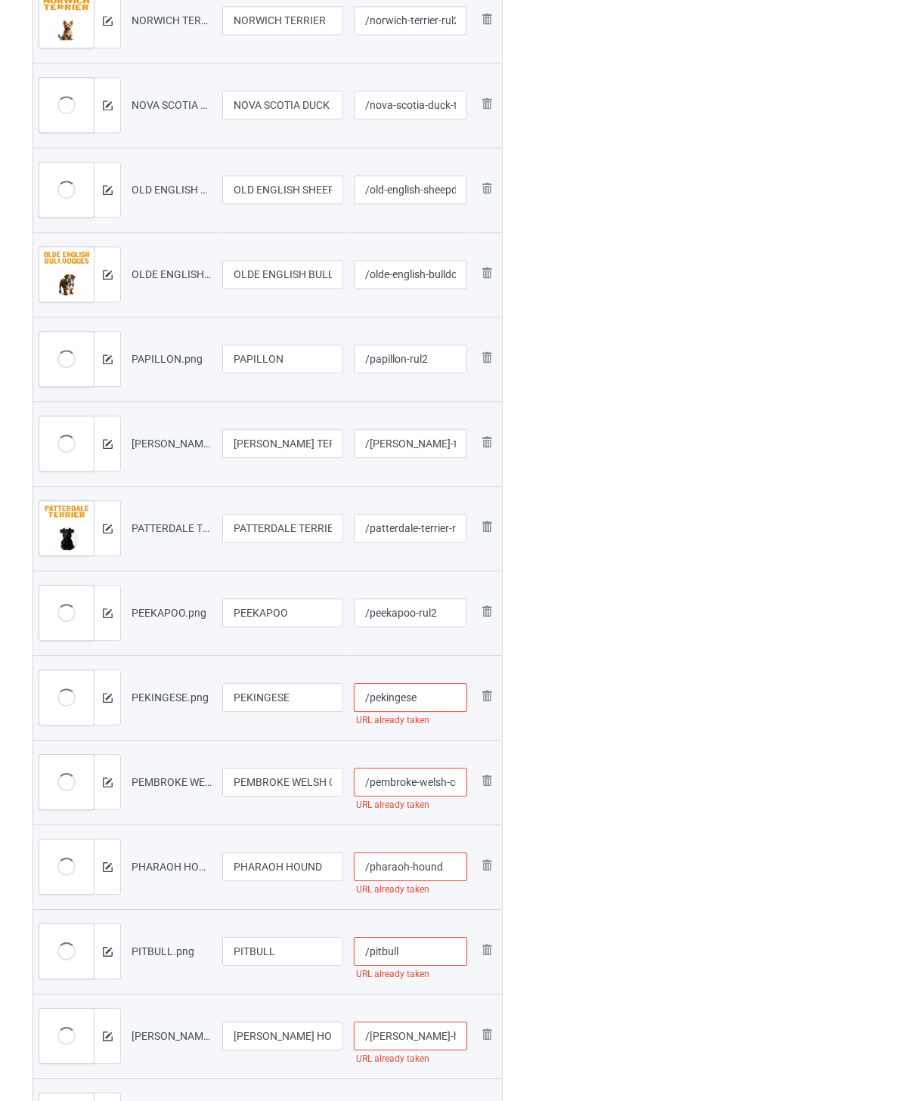
paste input "-rul2"
type input "/pekingese-rul2"
click at [413, 774] on input "/pembroke-welsh-corgi" at bounding box center [411, 782] width 114 height 29
paste input "-rul2"
type input "/pembroke-welsh-corgi-rul2"
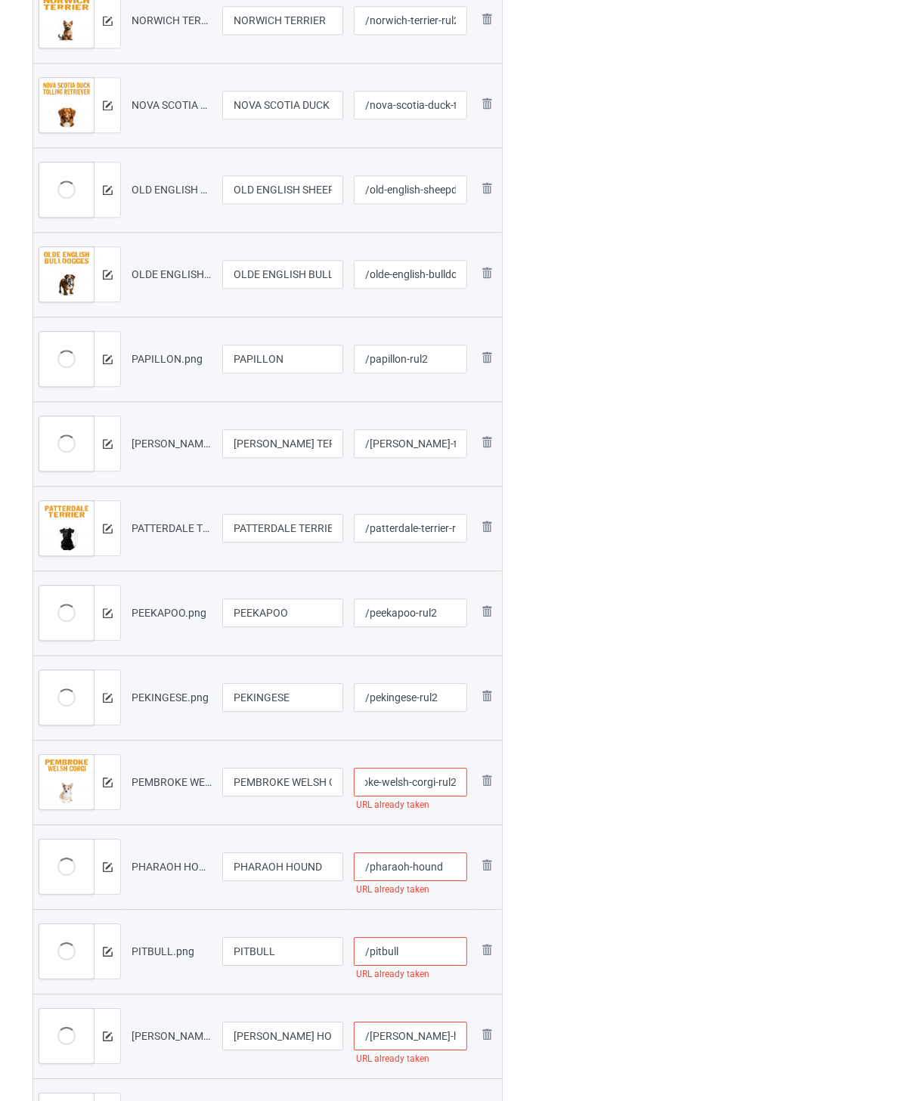
click at [458, 869] on input "/pharaoh-hound" at bounding box center [411, 866] width 114 height 29
paste input "-rul2"
type input "/pharaoh-hound-rul2"
click at [428, 947] on input "/pitbull" at bounding box center [411, 951] width 114 height 29
paste input "-rul2"
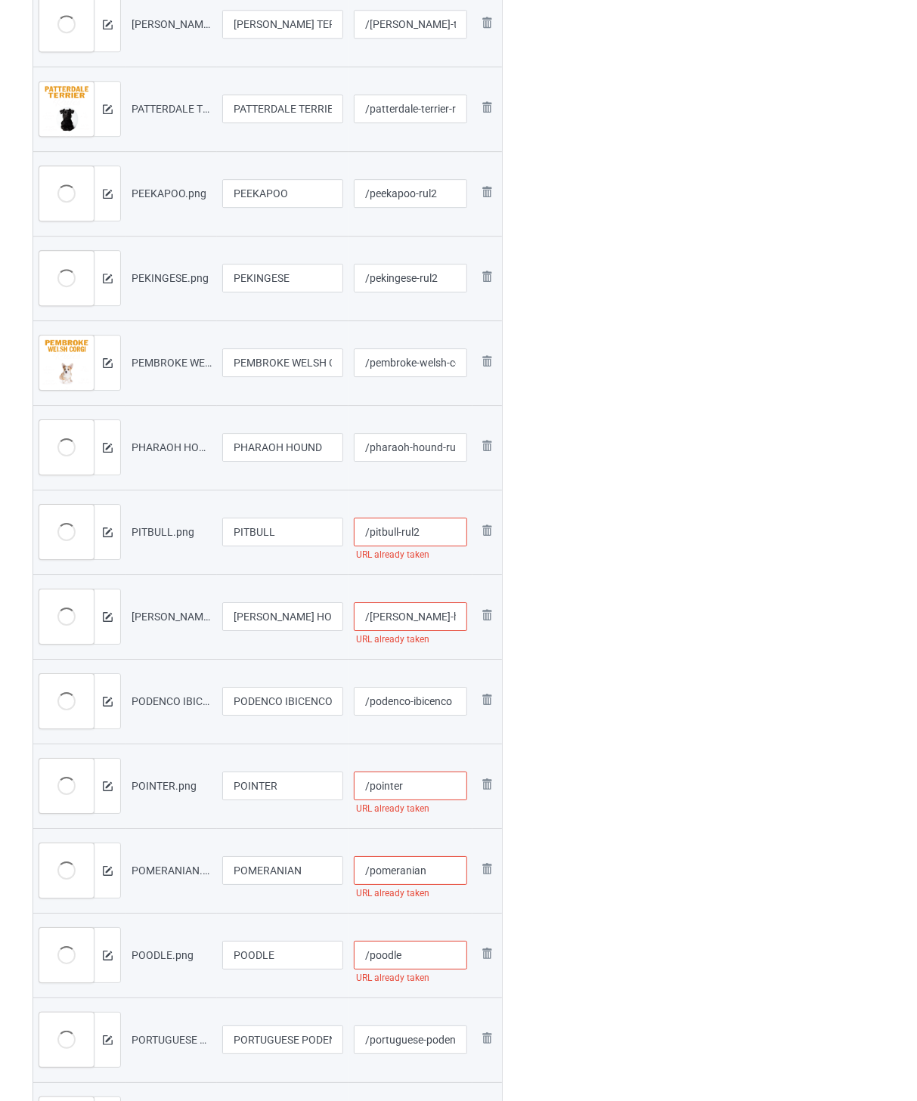
type input "/pitbull-rul2"
click at [431, 612] on input "/[PERSON_NAME]-hound" at bounding box center [411, 616] width 114 height 29
paste input "-rul2"
type input "/[PERSON_NAME]-hound-rul2"
click at [416, 703] on input "/podenco-ibicenco" at bounding box center [411, 701] width 114 height 29
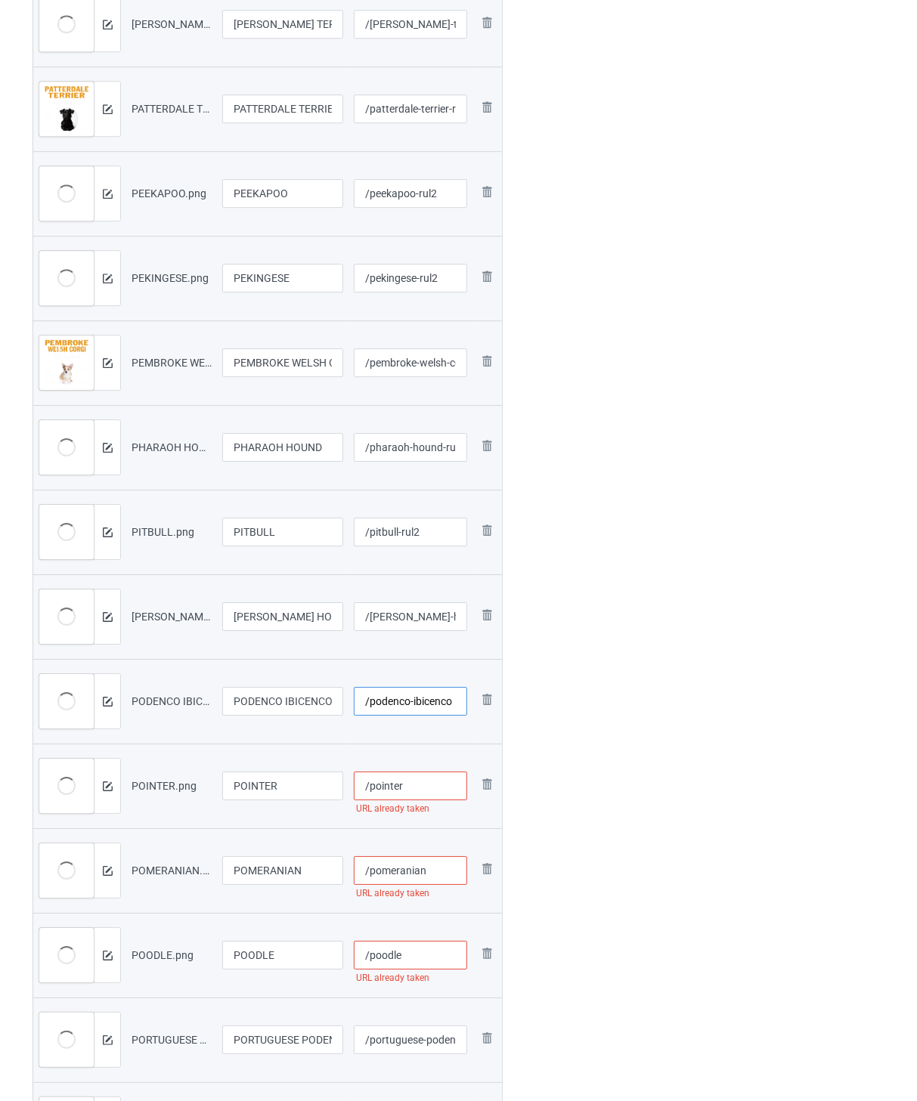
paste input "-rul2"
type input "/podenco-ibicenco-rul2"
click at [412, 782] on input "/pointer" at bounding box center [411, 786] width 114 height 29
paste input "-rul2"
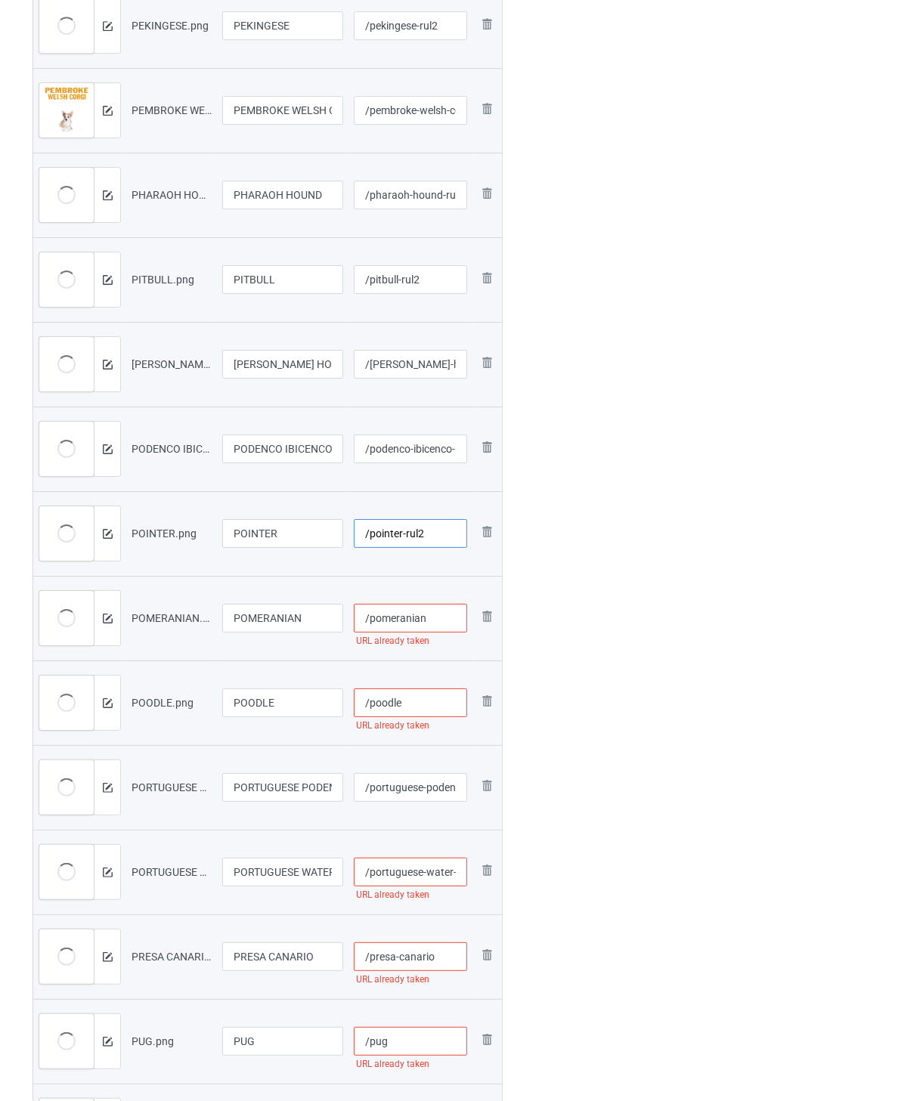
type input "/pointer-rul2"
click at [448, 616] on input "/pomeranian" at bounding box center [411, 618] width 114 height 29
paste input "-rul2"
type input "/pomeranian-rul2"
click at [432, 705] on input "/poodle" at bounding box center [411, 702] width 114 height 29
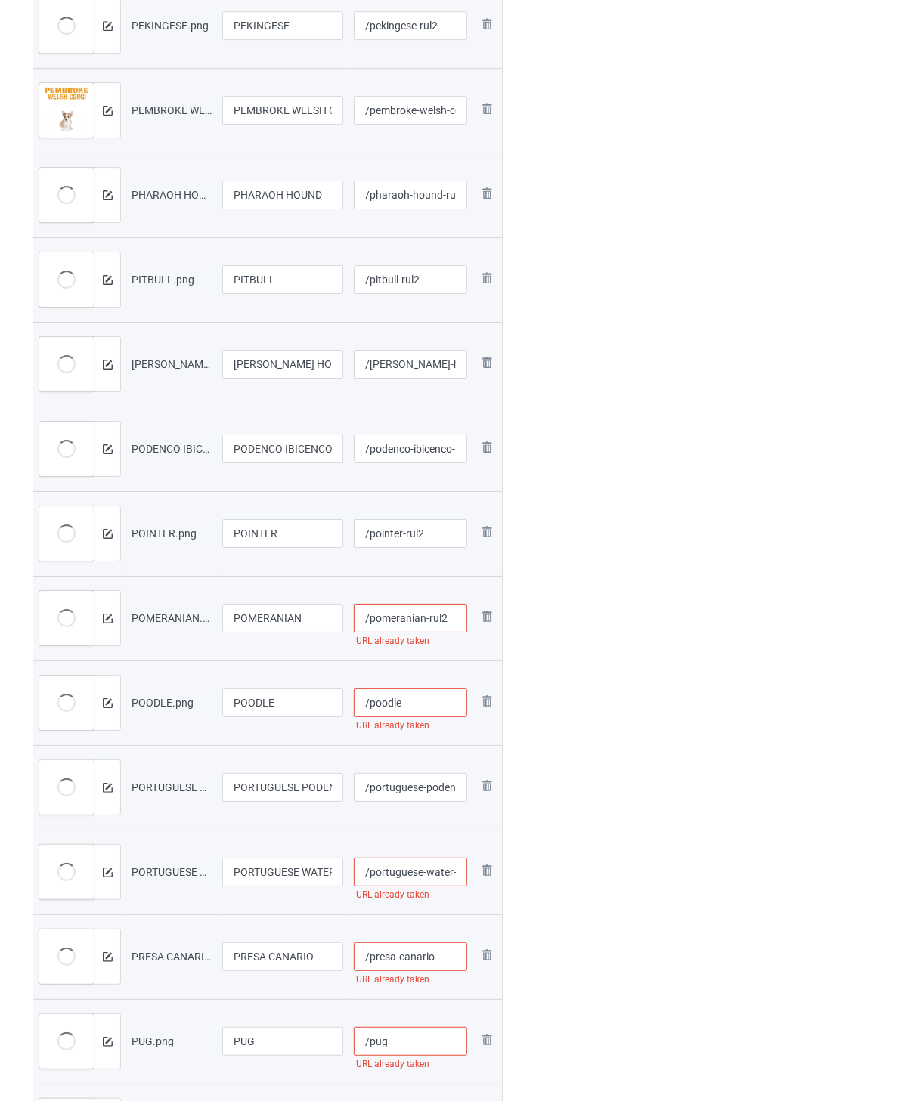
paste
type input "/poodle-rul2"
click at [431, 784] on input "/portuguese-podengo" at bounding box center [411, 787] width 114 height 29
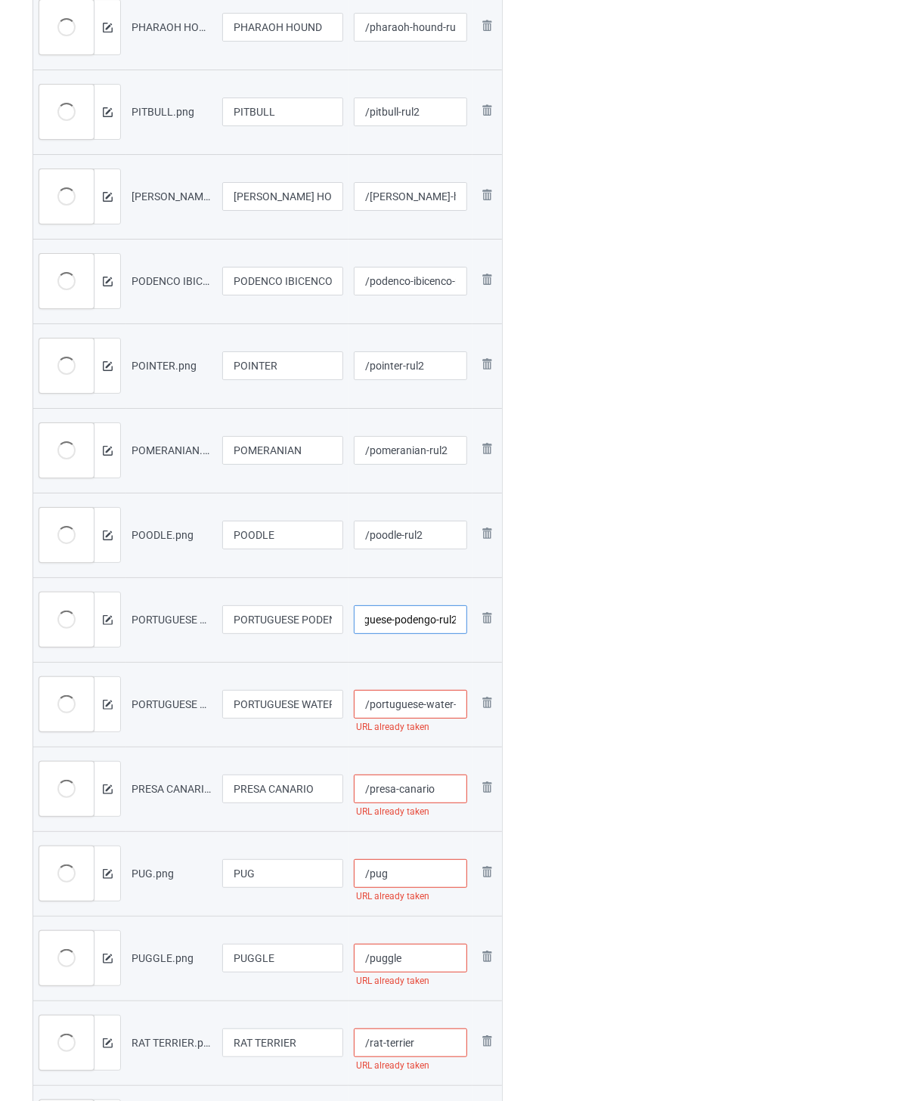
type input "/portuguese-podengo-rul2"
click at [416, 708] on input "/portuguese-water-dog" at bounding box center [411, 704] width 114 height 29
paste input "-rul2"
type input "/portuguese-water-dog-rul2"
click at [441, 783] on input "/presa-canario" at bounding box center [411, 789] width 114 height 29
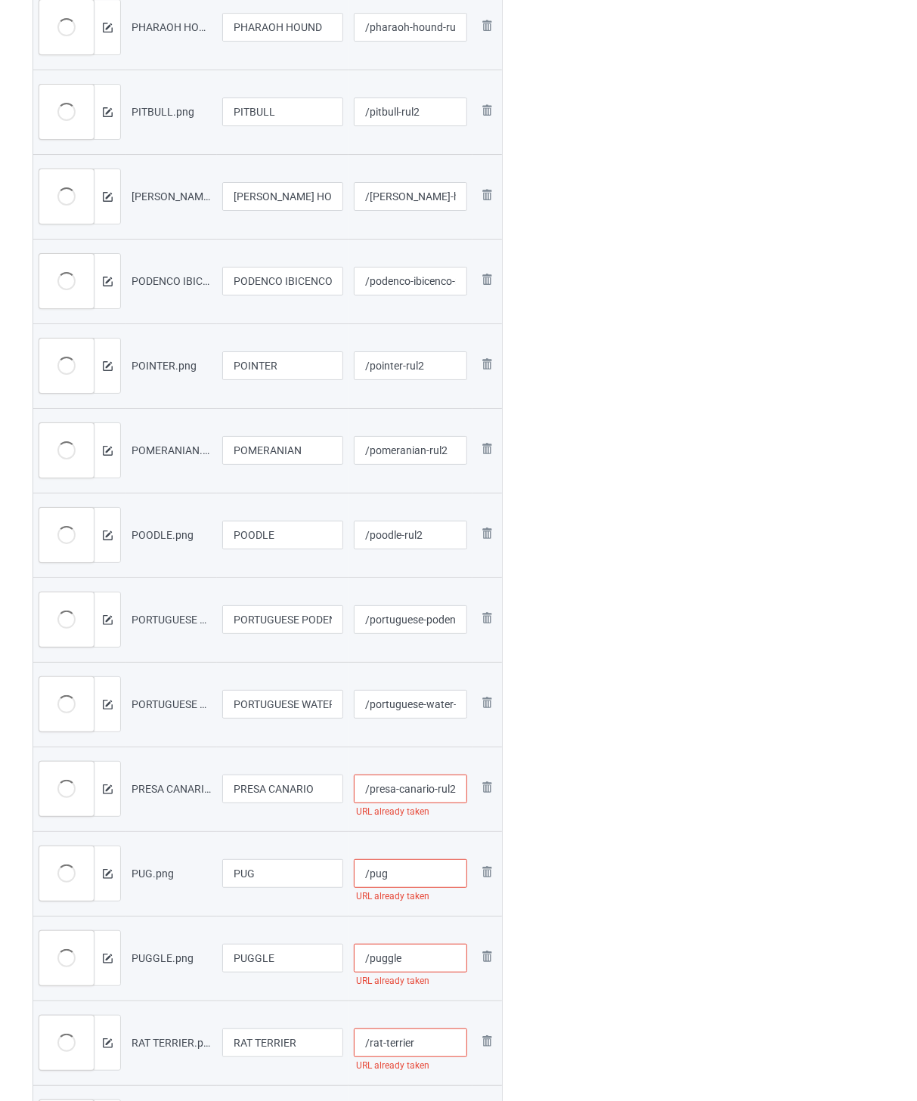
type input "/presa-canario-rul2"
click at [440, 869] on input "/pug" at bounding box center [411, 873] width 114 height 29
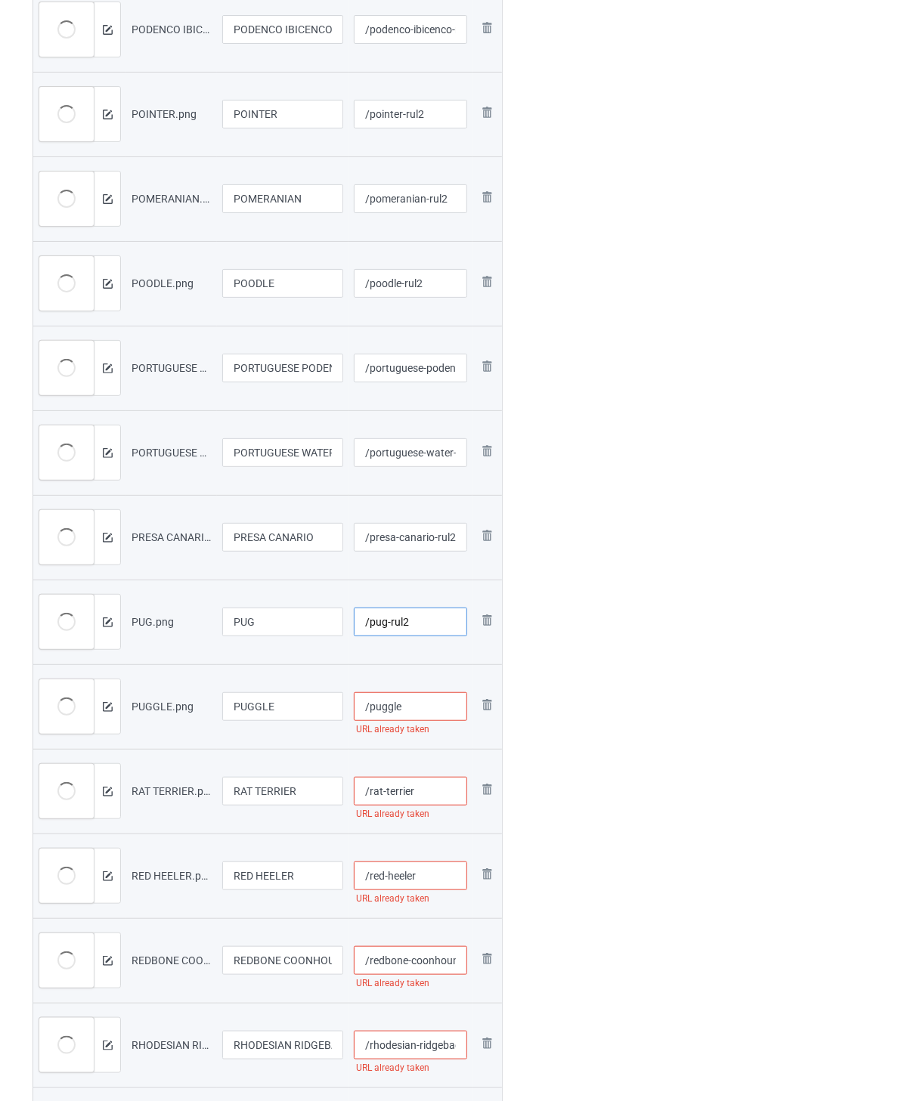
type input "/pug-rul2"
click at [421, 704] on input "/puggle" at bounding box center [411, 706] width 114 height 29
type input "/puggle-rul2"
click at [426, 784] on input "/rat-terrier" at bounding box center [411, 791] width 114 height 29
type input "/rat-terrier-rul2"
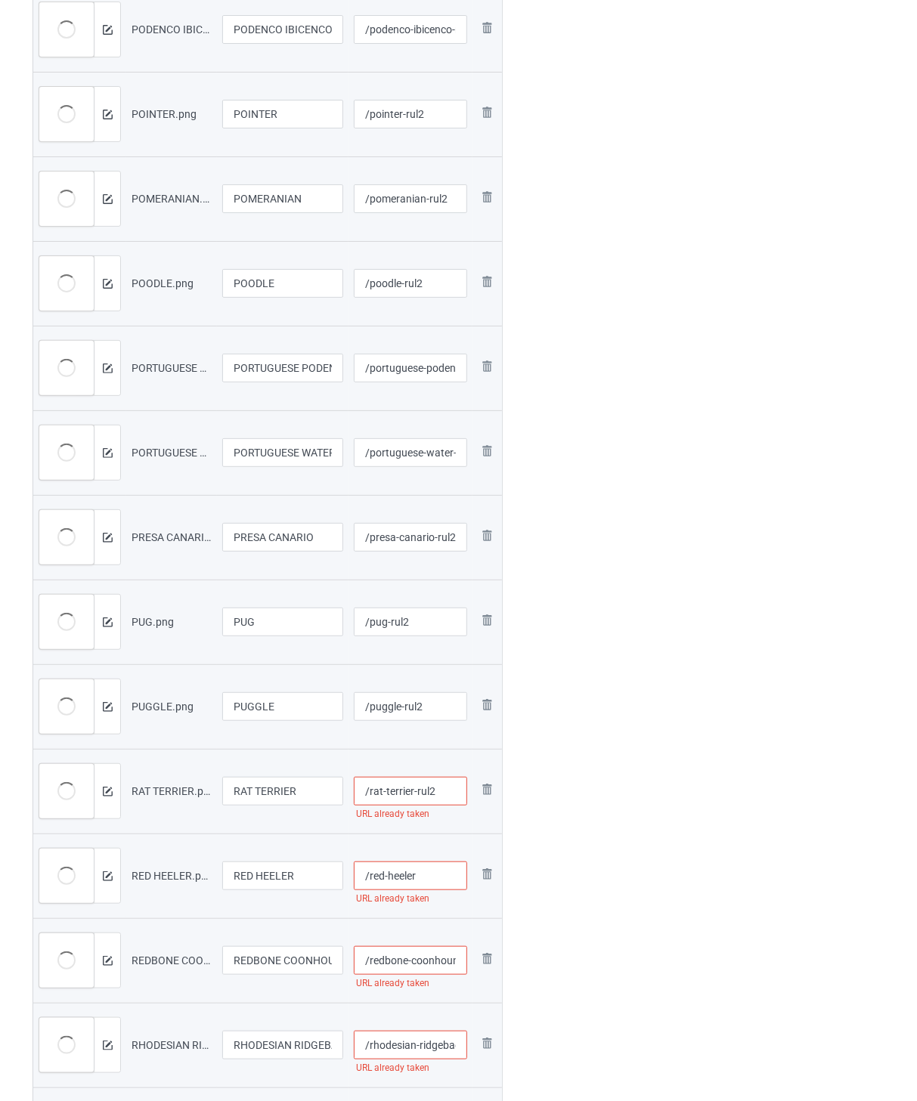
click at [421, 871] on input "/red-heeler" at bounding box center [411, 875] width 114 height 29
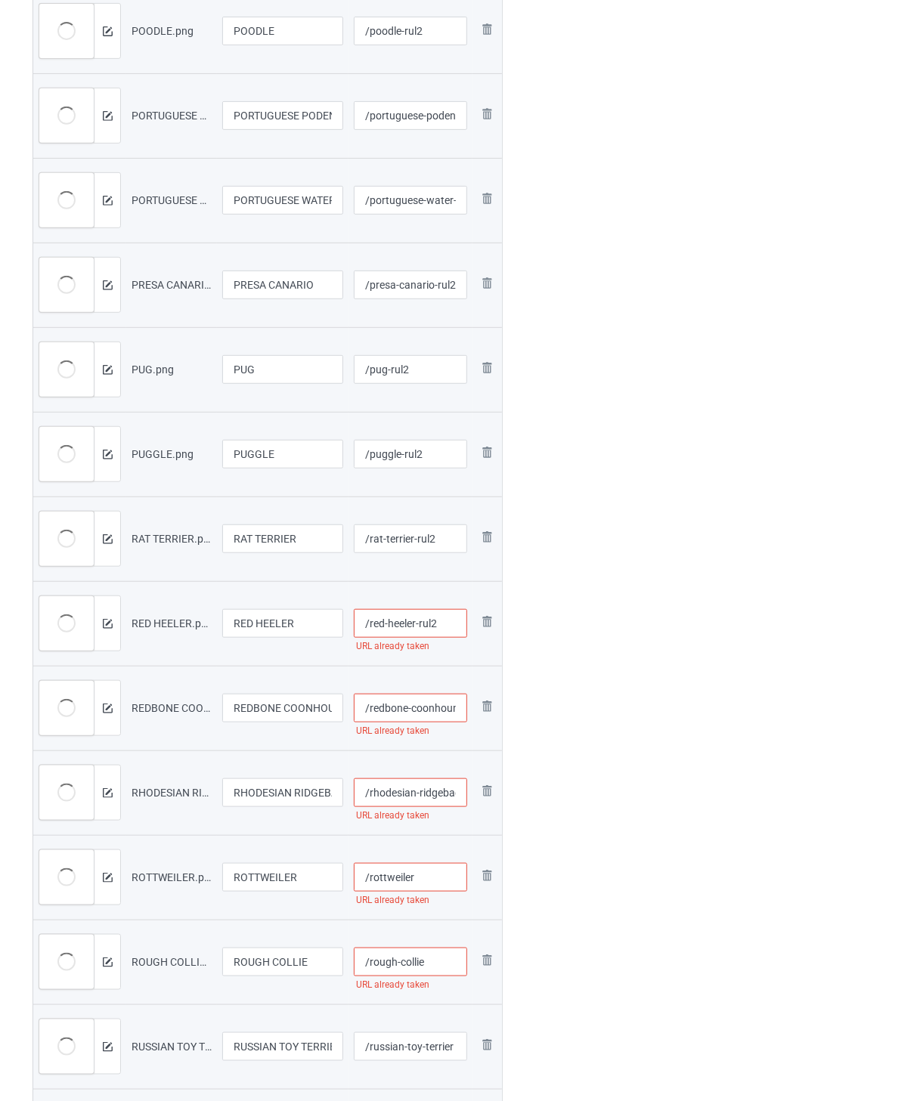
type input "/red-heeler-rul2"
click at [411, 707] on input "/redbone-coonhound" at bounding box center [411, 708] width 114 height 29
type input "/redbone-coonhound-rul2"
click at [408, 792] on input "/rhodesian-ridgeback" at bounding box center [411, 792] width 114 height 29
type input "/rhodesian-ridgeback-rul2"
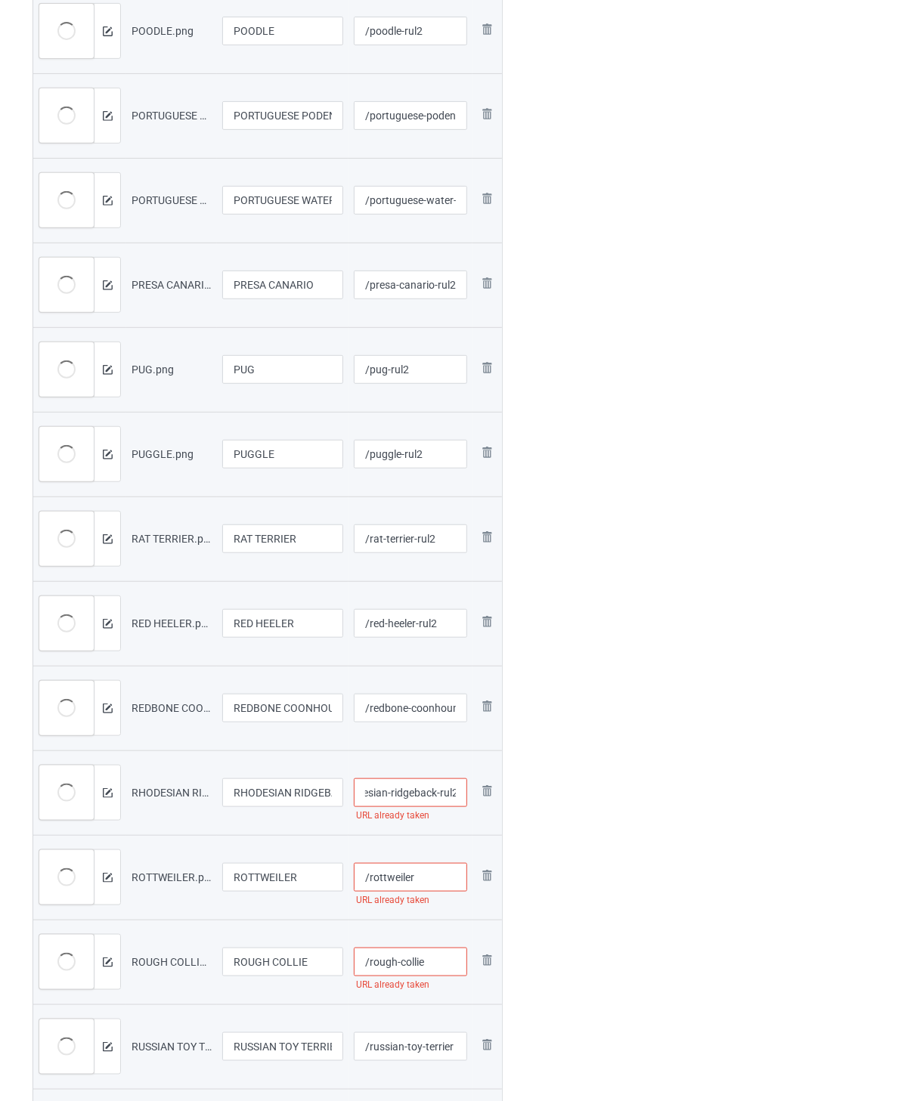
click at [433, 878] on input "/rottweiler" at bounding box center [411, 877] width 114 height 29
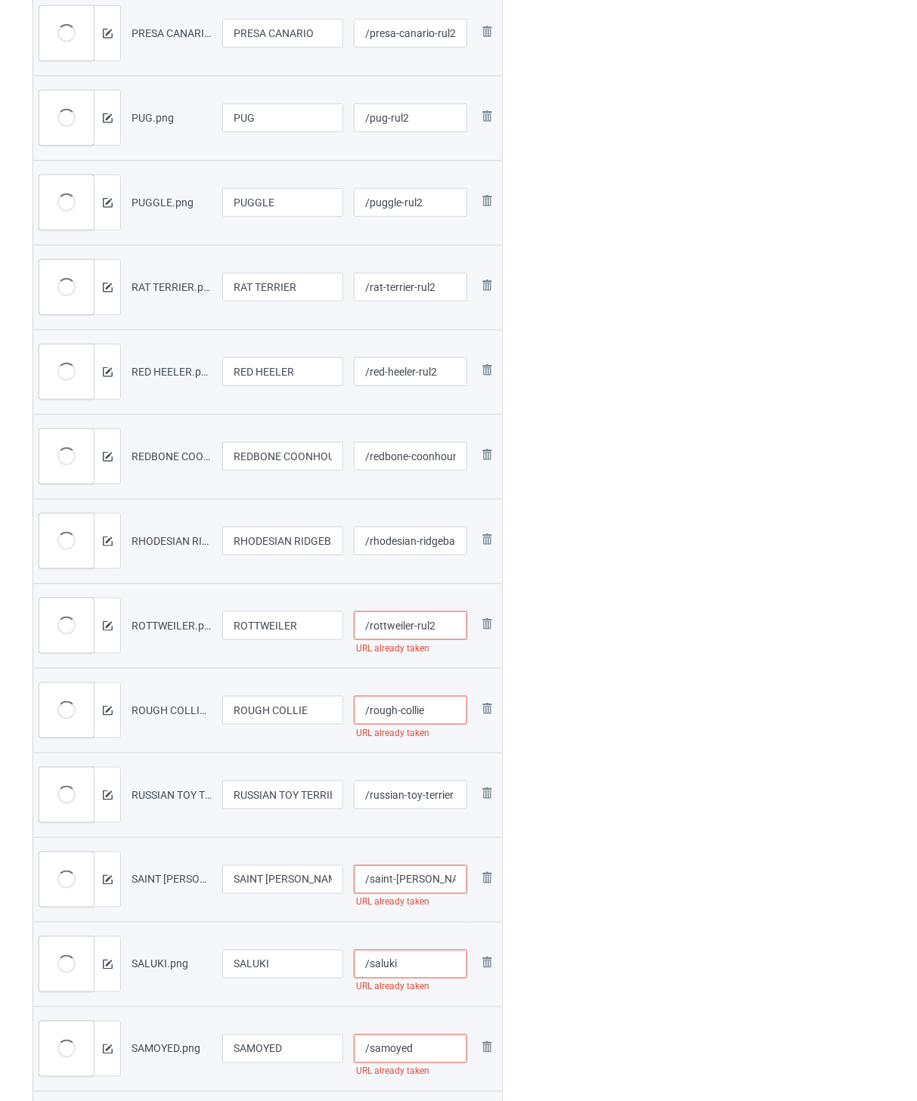
type input "/rottweiler-rul2"
click at [444, 711] on input "/rough-collie" at bounding box center [411, 710] width 114 height 29
type input "/rough-collie-rul2"
click at [416, 795] on input "/russian-toy-terrier" at bounding box center [411, 795] width 114 height 29
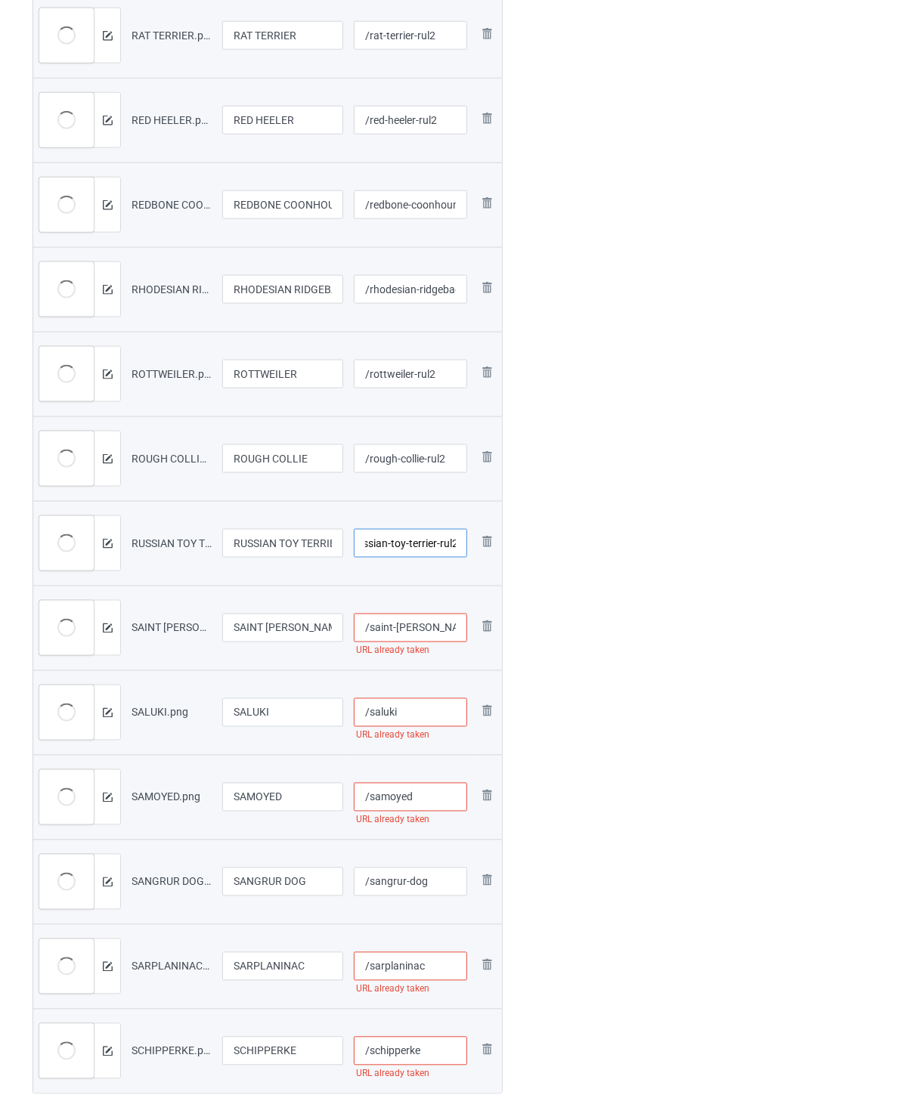
type input "/russian-toy-terrier-rul2"
click at [438, 630] on input "/saint-[PERSON_NAME]" at bounding box center [411, 628] width 114 height 29
type input "/saint-[PERSON_NAME]-rul2"
click at [441, 705] on input "/saluki" at bounding box center [411, 712] width 114 height 29
type input "/saluki-rul2"
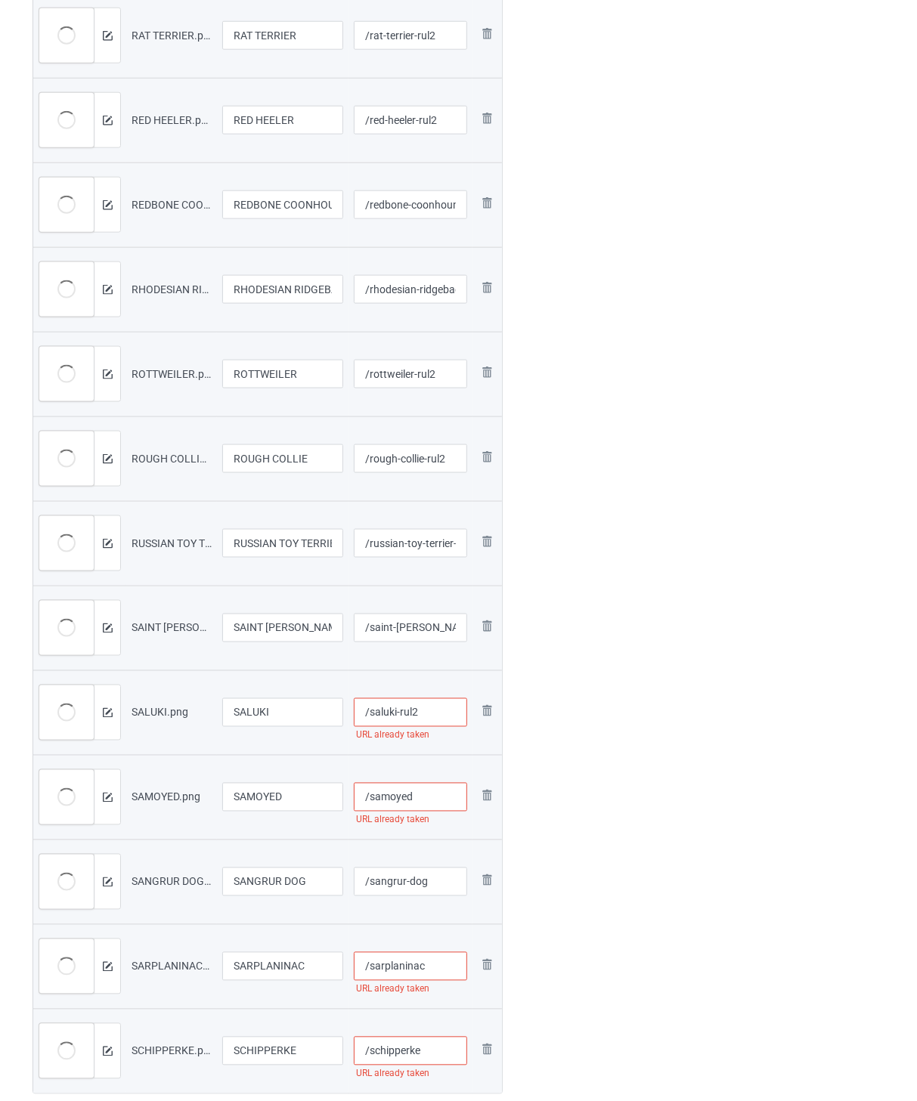
click at [439, 805] on input "/samoyed" at bounding box center [411, 797] width 114 height 29
type input "/samoyed-rul2"
click at [431, 880] on input "/sangrur-dog" at bounding box center [411, 882] width 114 height 29
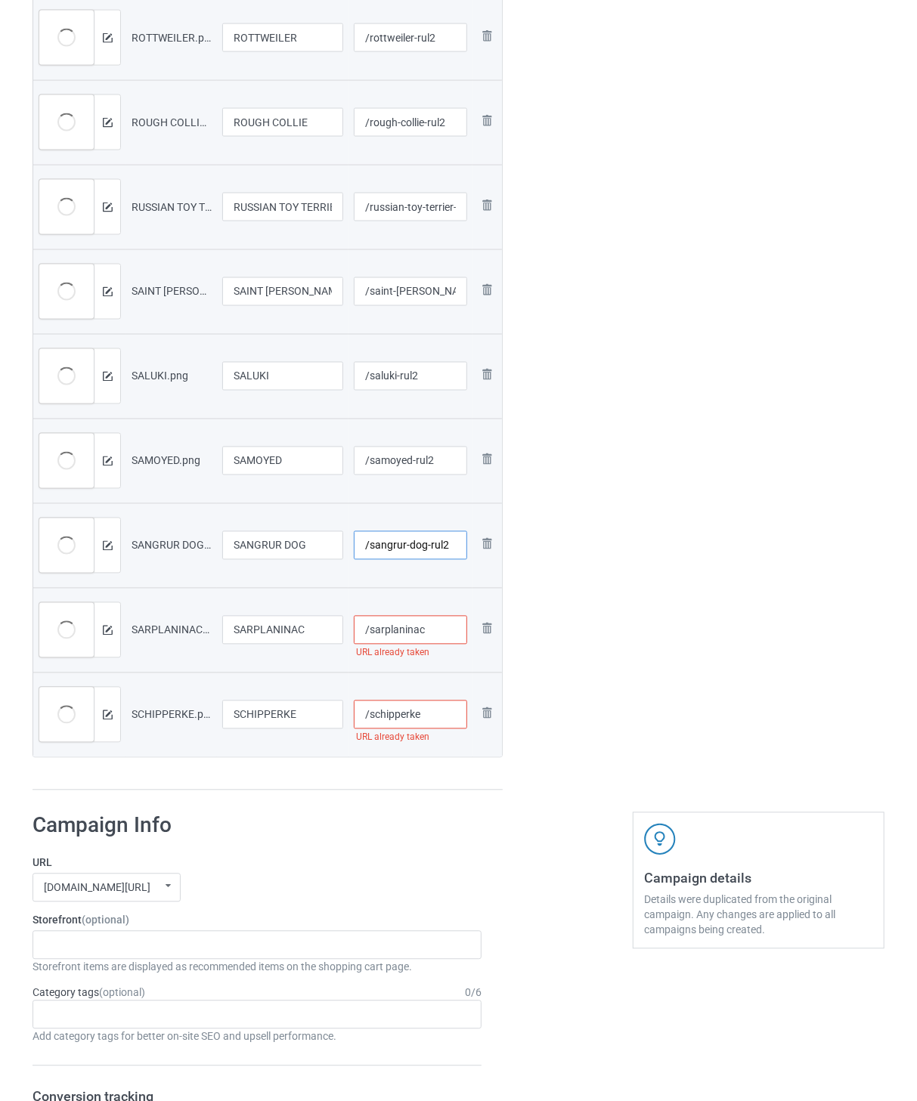
type input "/sangrur-dog-rul2"
click at [432, 633] on input "/sarplaninac" at bounding box center [411, 630] width 114 height 29
type input "/sarplaninac-rul2"
click at [432, 718] on input "/schipperke" at bounding box center [411, 715] width 114 height 29
type input "/schipperke-rul2"
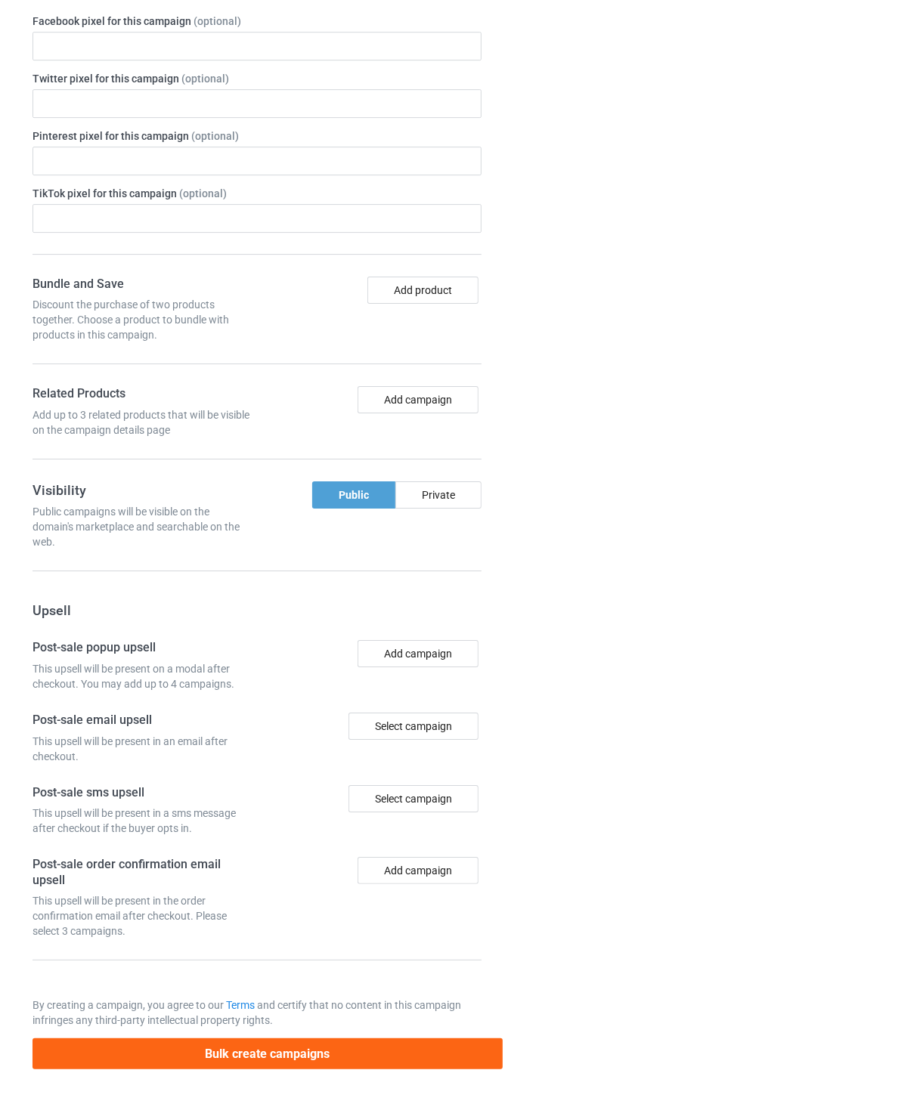
scroll to position [4972, 0]
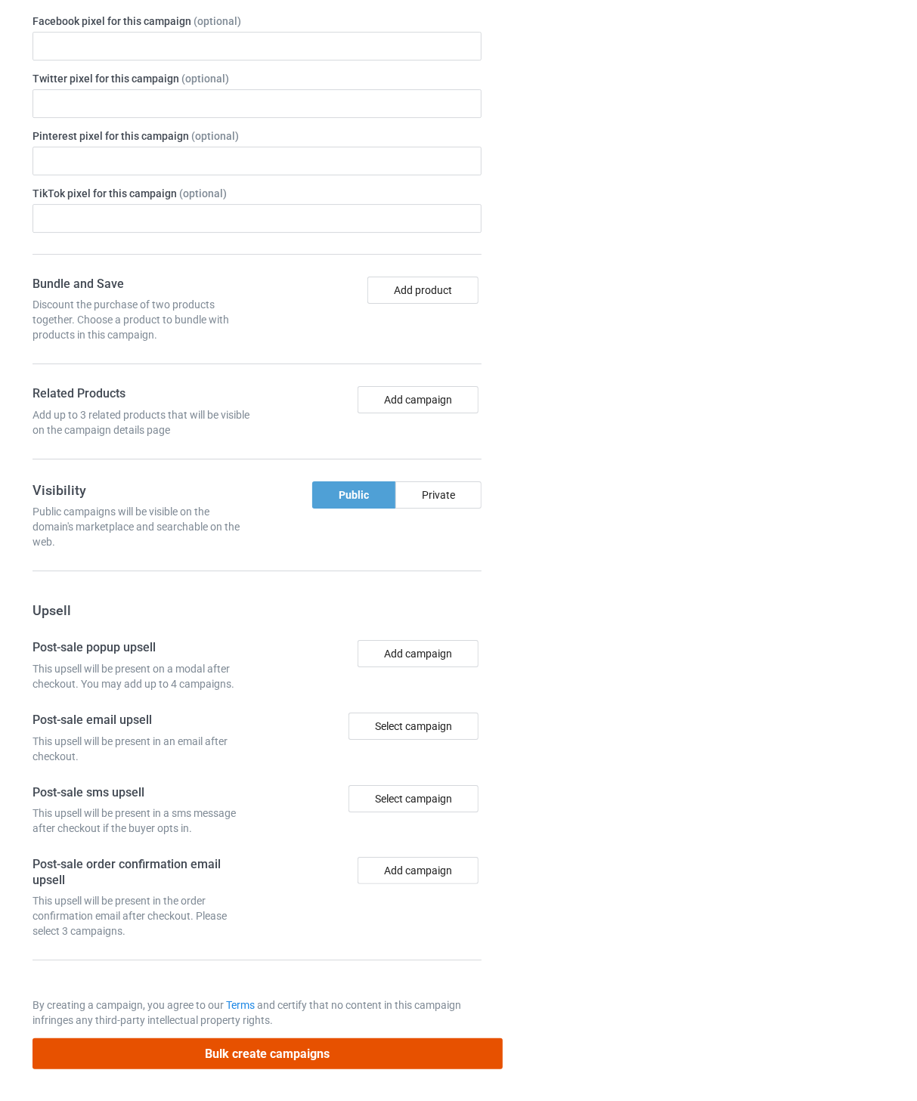
click at [420, 1045] on button "Bulk create campaigns" at bounding box center [267, 1053] width 470 height 31
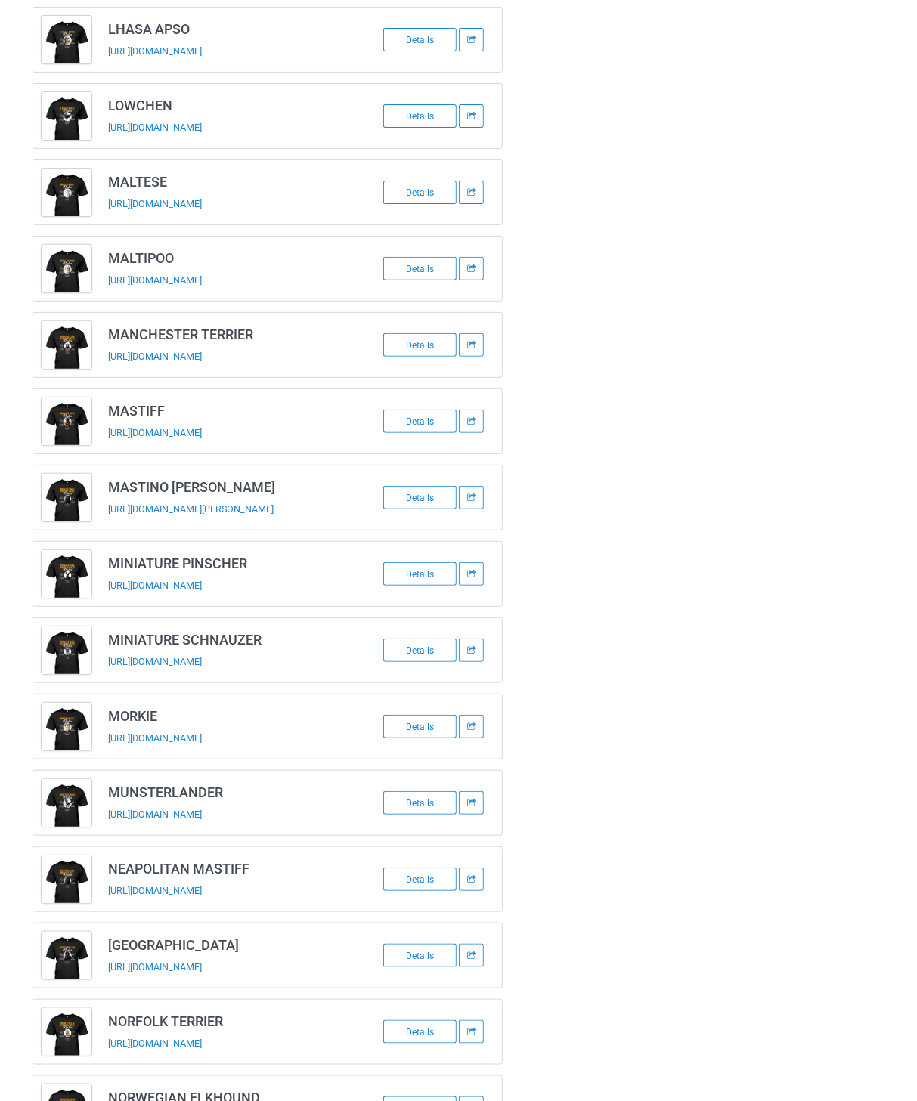
scroll to position [0, 0]
